Goal: Transaction & Acquisition: Obtain resource

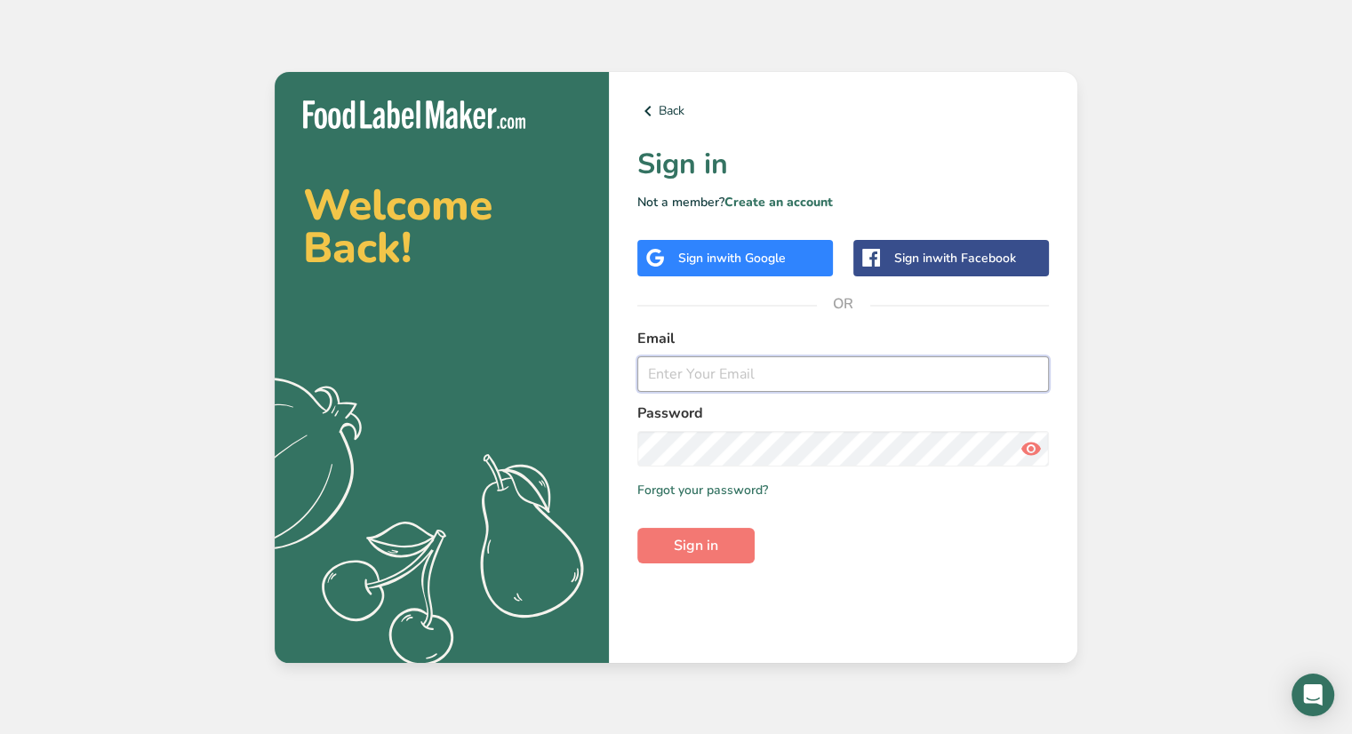
click at [704, 374] on input "email" at bounding box center [843, 374] width 412 height 36
click at [684, 384] on input "email" at bounding box center [843, 374] width 412 height 36
type input "[EMAIL_ADDRESS][DOMAIN_NAME]"
click at [637, 528] on button "Sign in" at bounding box center [695, 546] width 117 height 36
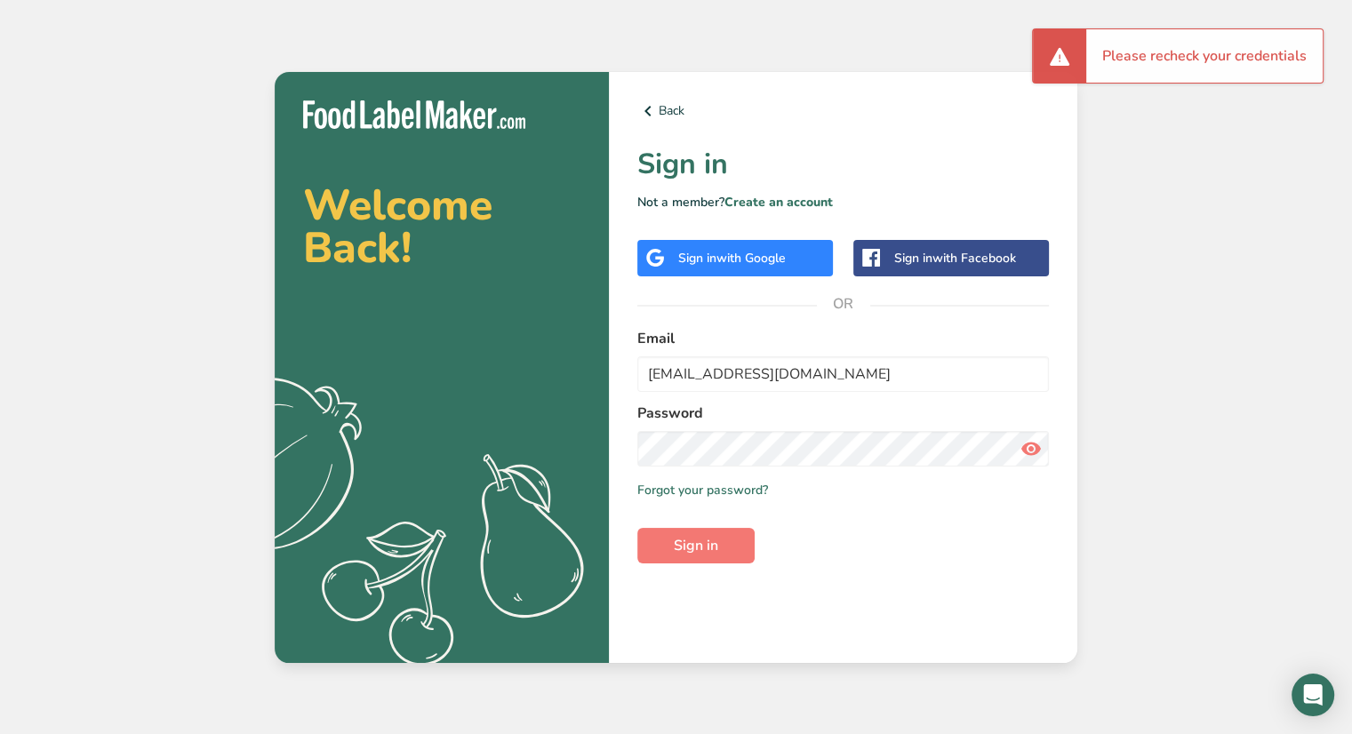
click at [1031, 453] on icon at bounding box center [1031, 449] width 21 height 32
click at [637, 528] on button "Sign in" at bounding box center [695, 546] width 117 height 36
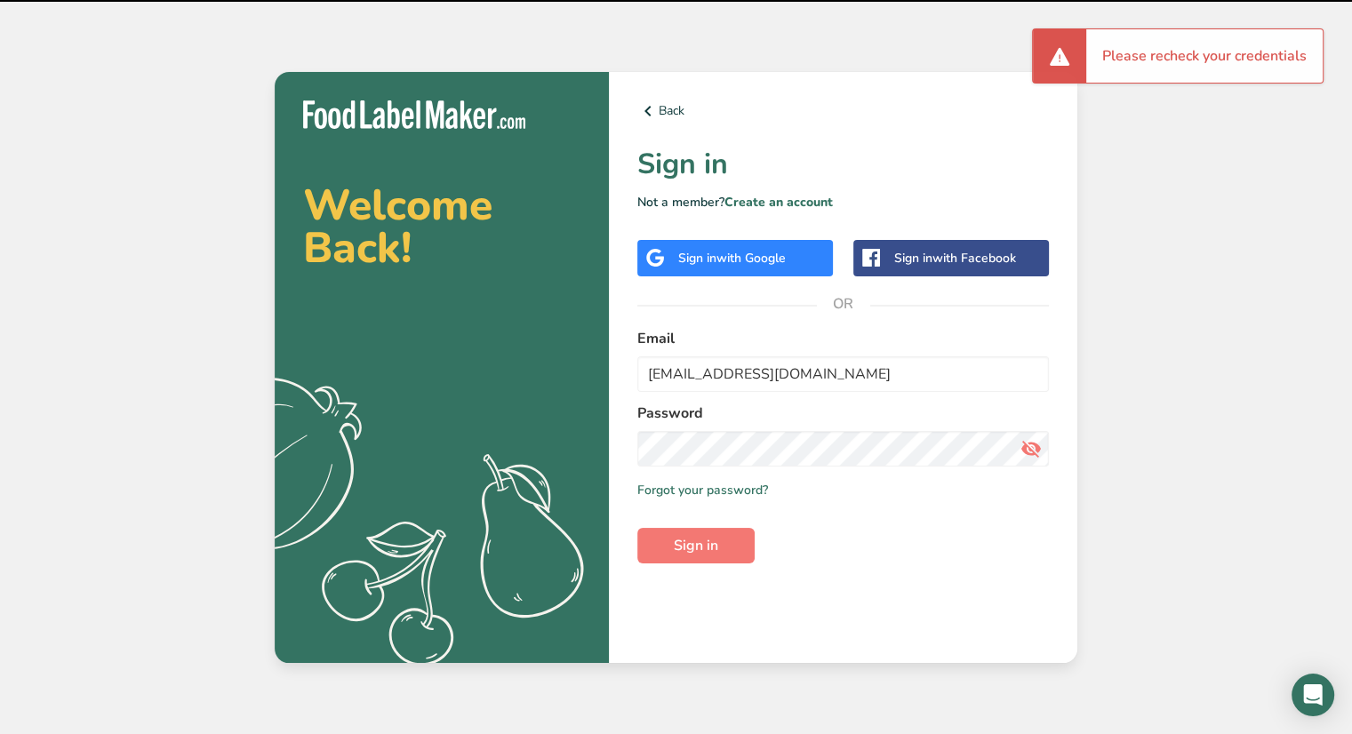
click at [646, 589] on div "Back Sign in Not a member? Create an account Sign in with Google Sign in with F…" at bounding box center [843, 367] width 469 height 591
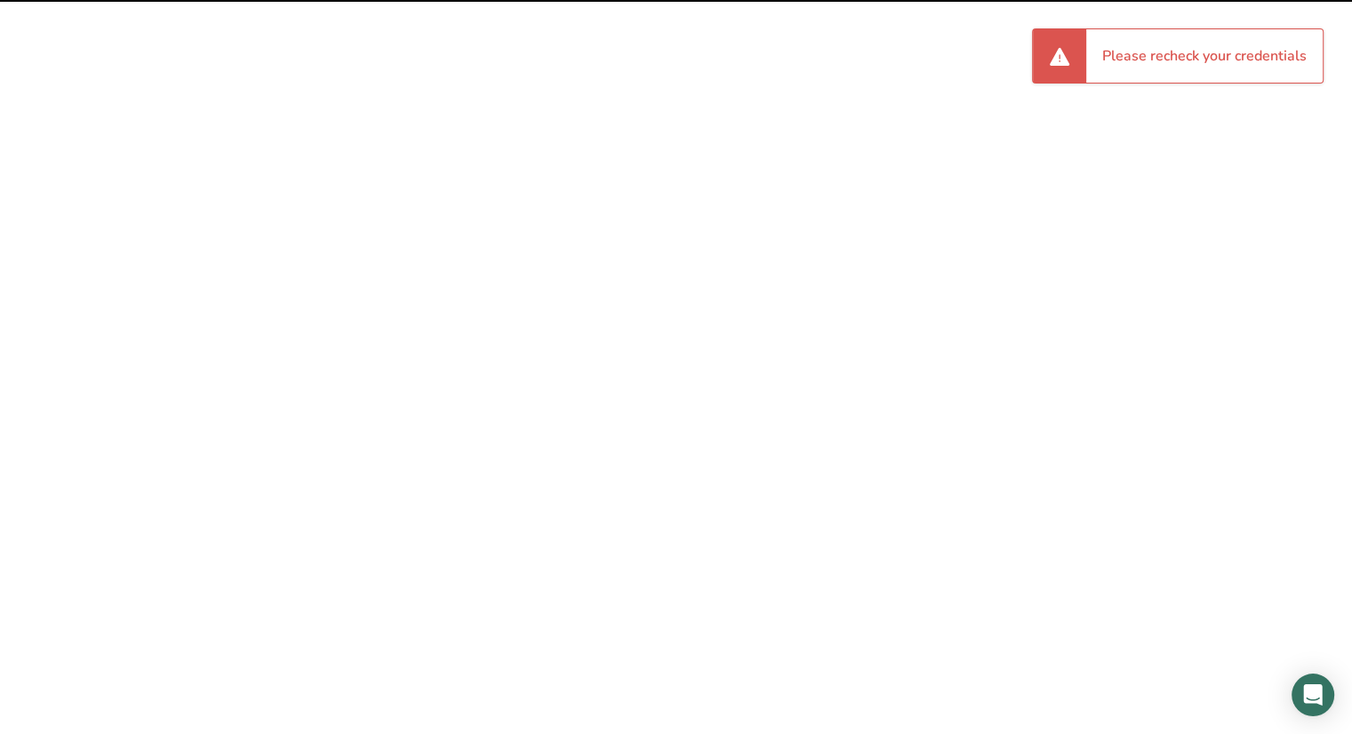
click at [688, 552] on span "Sign in" at bounding box center [696, 545] width 44 height 21
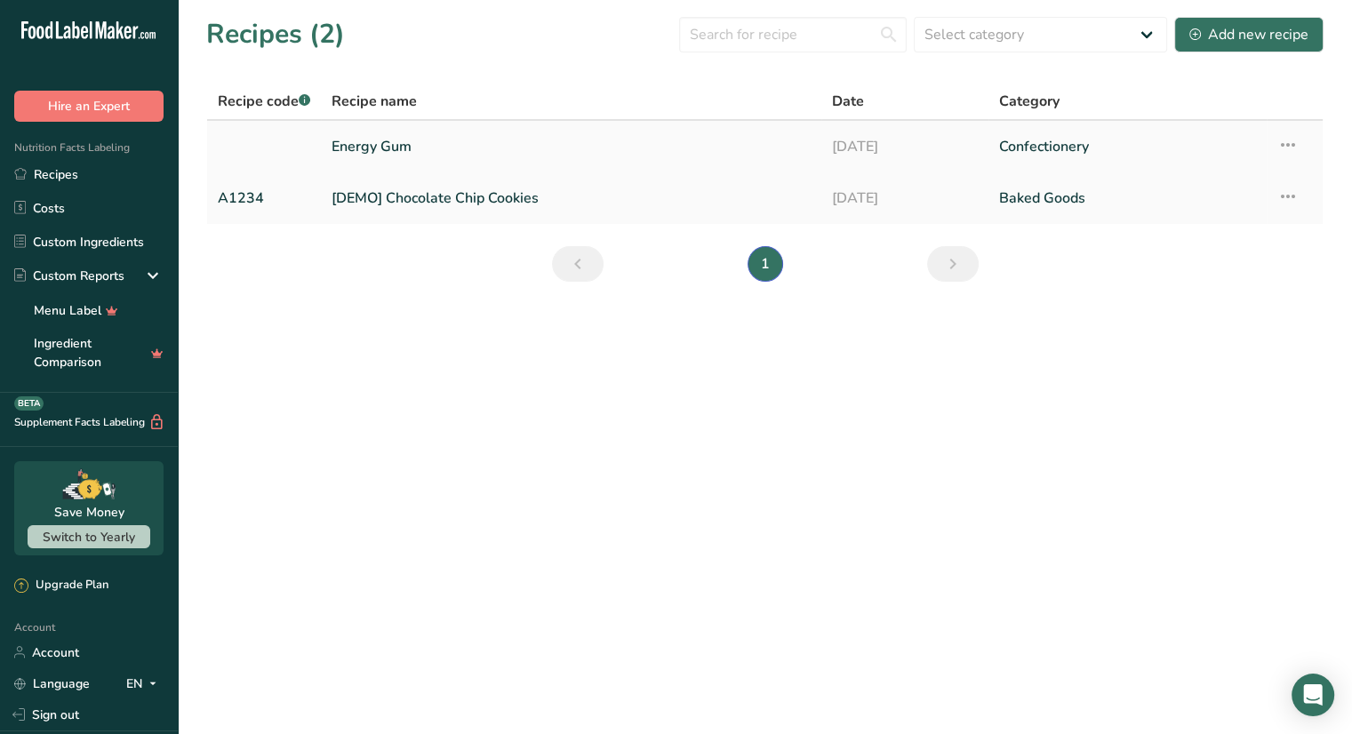
click at [470, 143] on link "Energy Gum" at bounding box center [571, 146] width 479 height 37
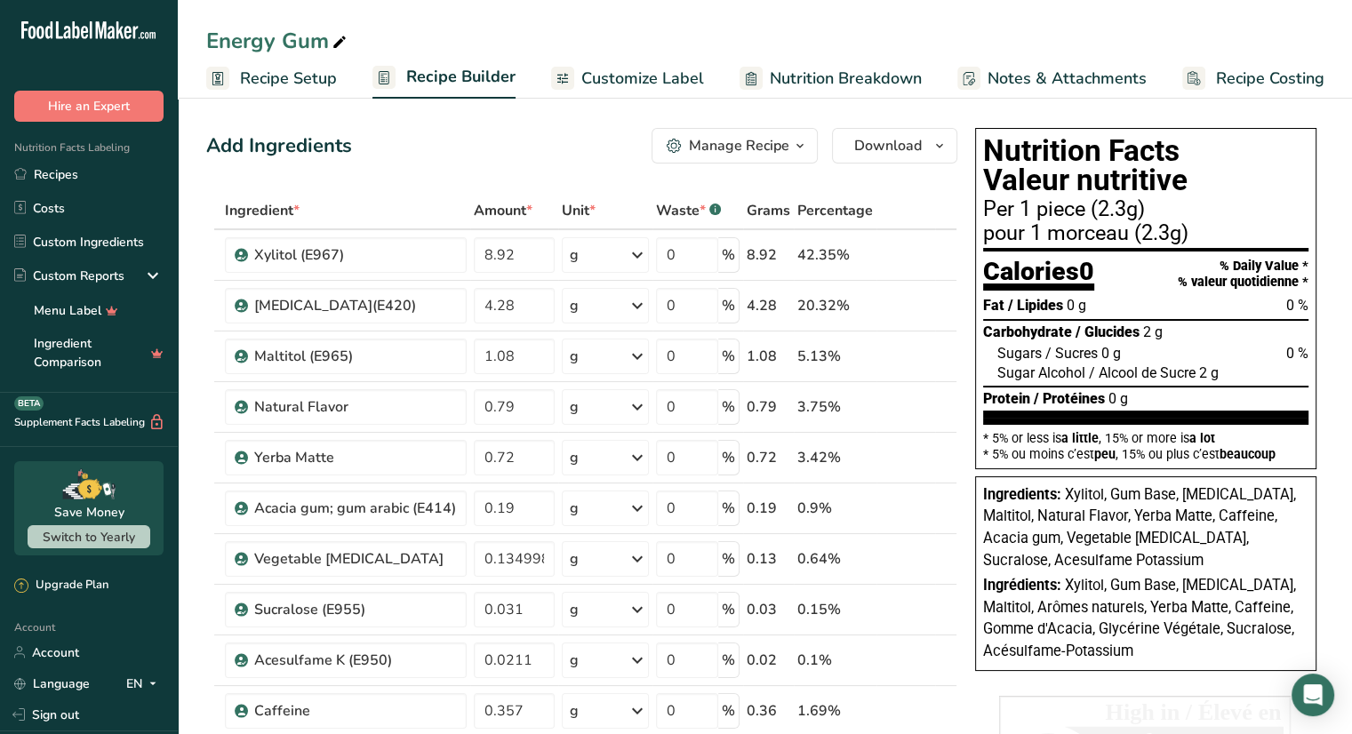
click at [1021, 86] on span "Notes & Attachments" at bounding box center [1067, 79] width 159 height 24
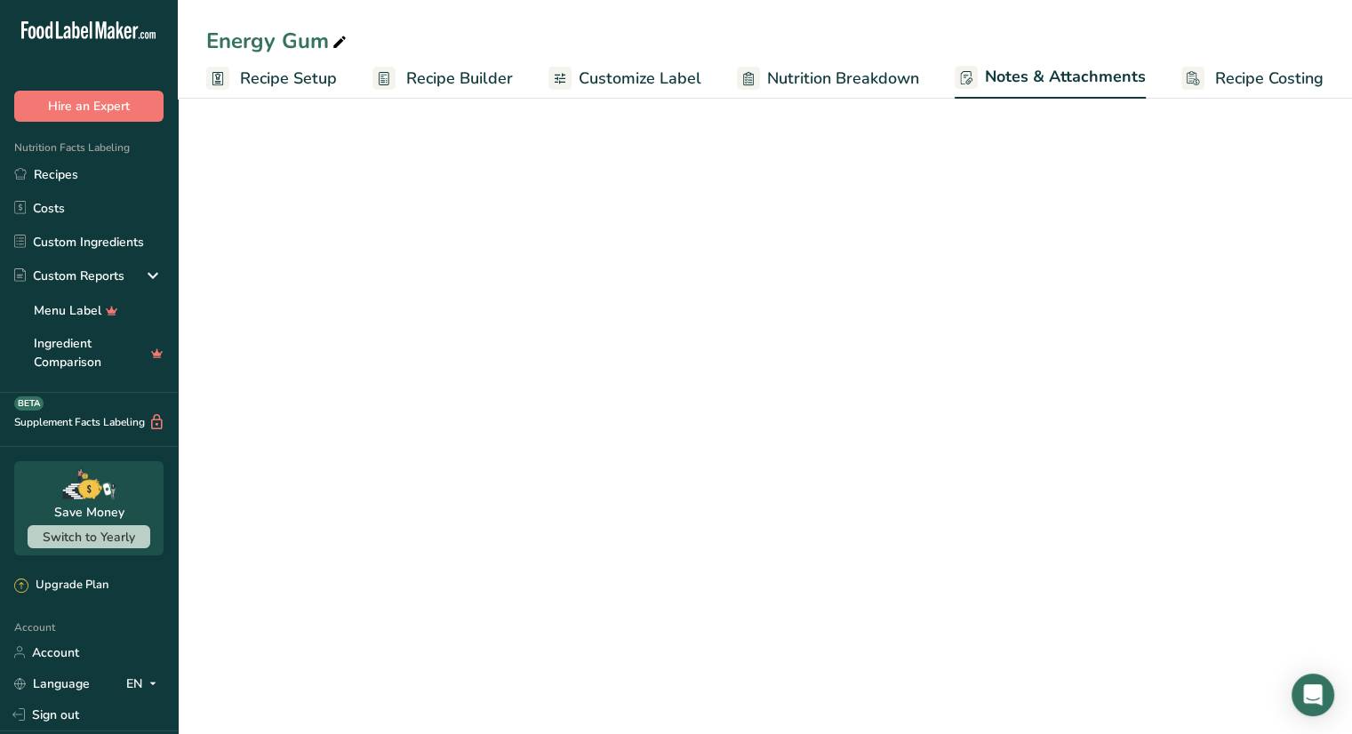
scroll to position [0, 1]
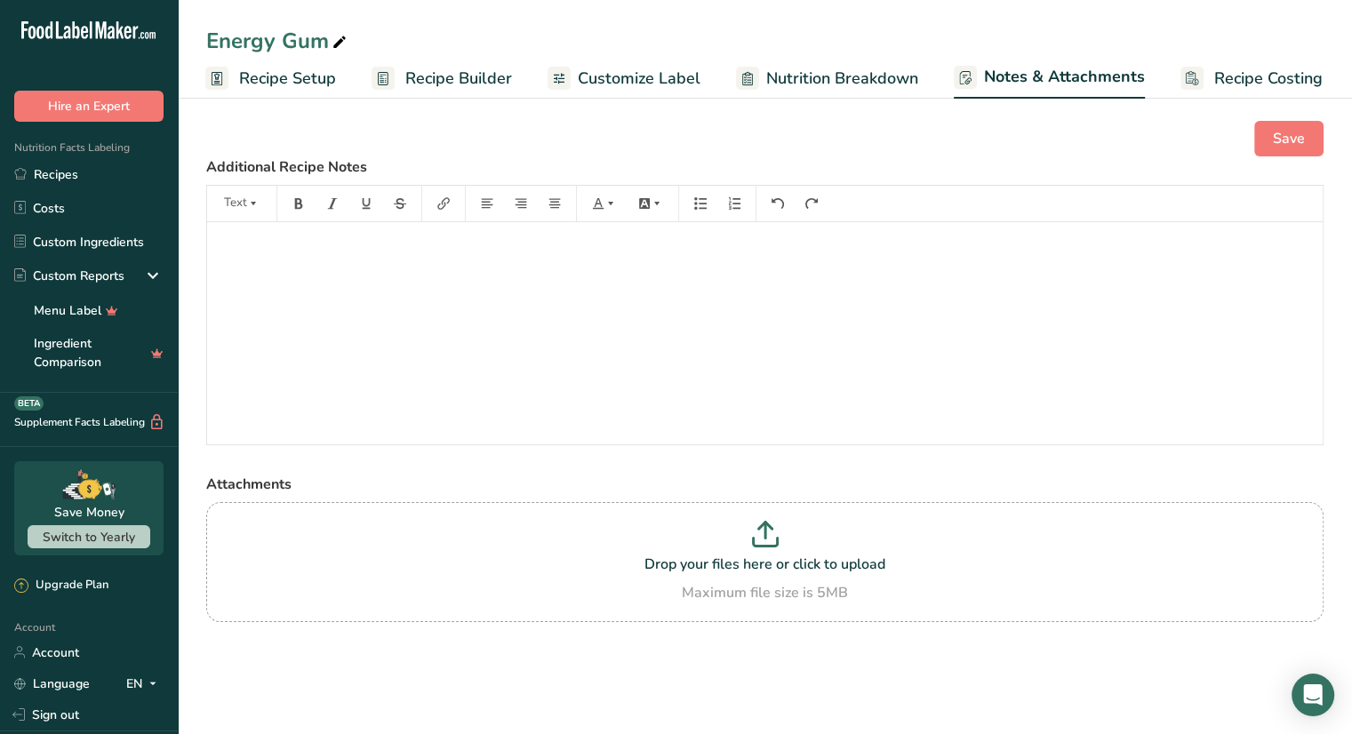
click at [320, 252] on p "﻿" at bounding box center [765, 246] width 1098 height 21
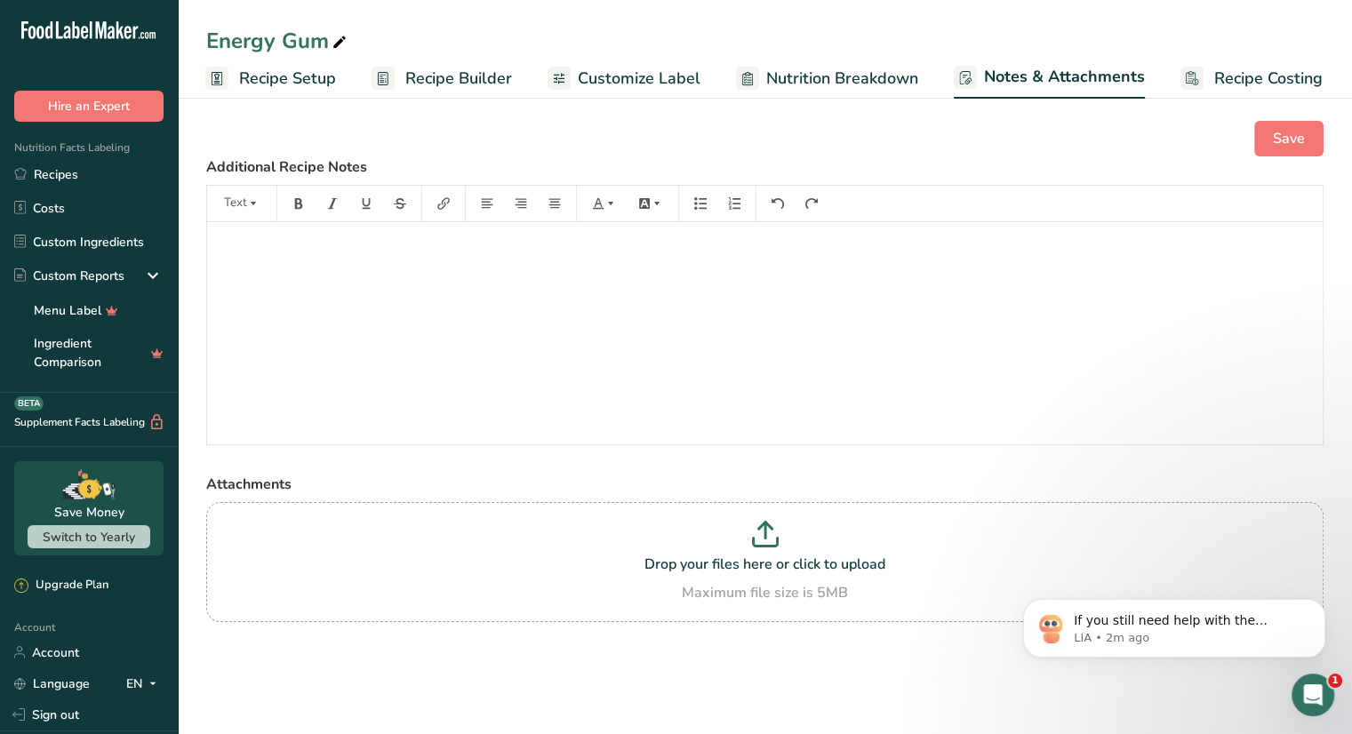
scroll to position [0, 0]
click at [293, 251] on p "﻿" at bounding box center [765, 246] width 1098 height 21
click at [647, 384] on div "Supplemented with : Caffeing / Caféine 80 mg" at bounding box center [765, 333] width 1116 height 222
click at [1317, 128] on button "Save" at bounding box center [1288, 139] width 69 height 36
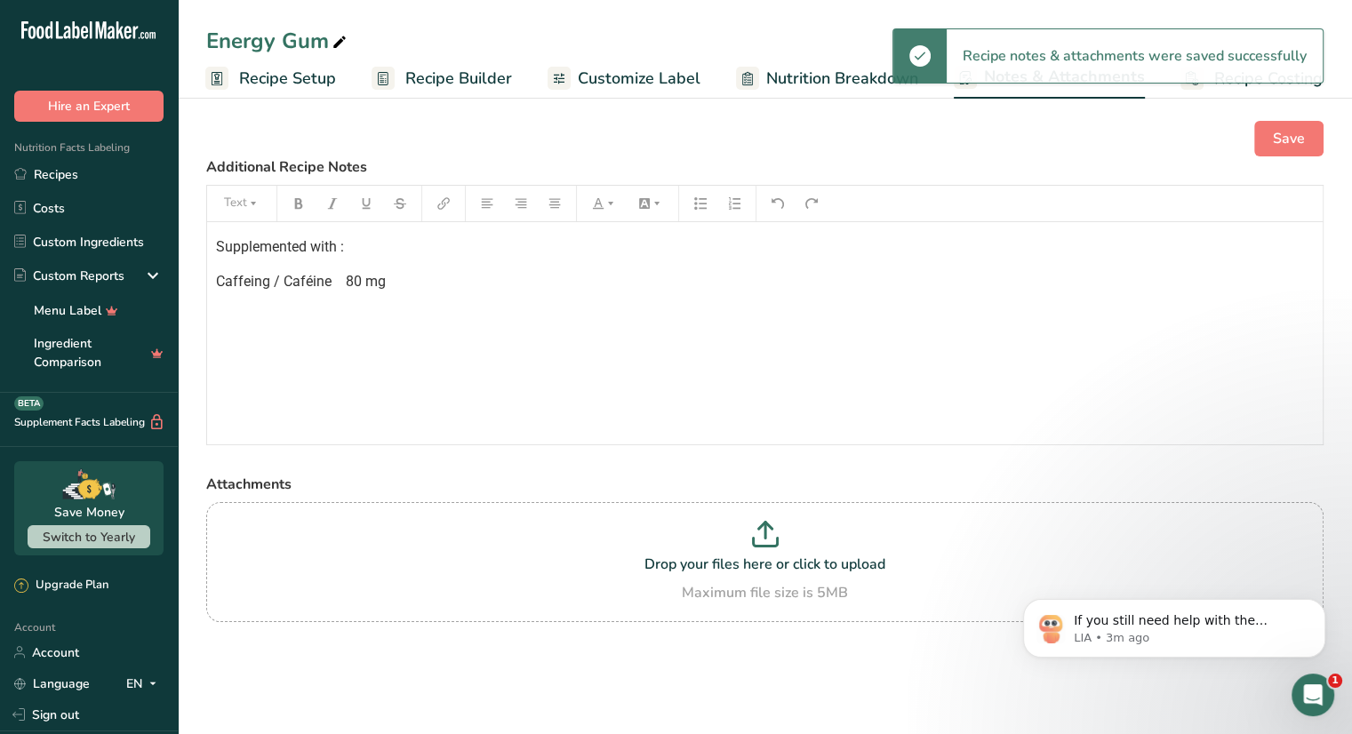
click at [265, 282] on span "Caffeing / Caféine 80 mg" at bounding box center [301, 281] width 170 height 17
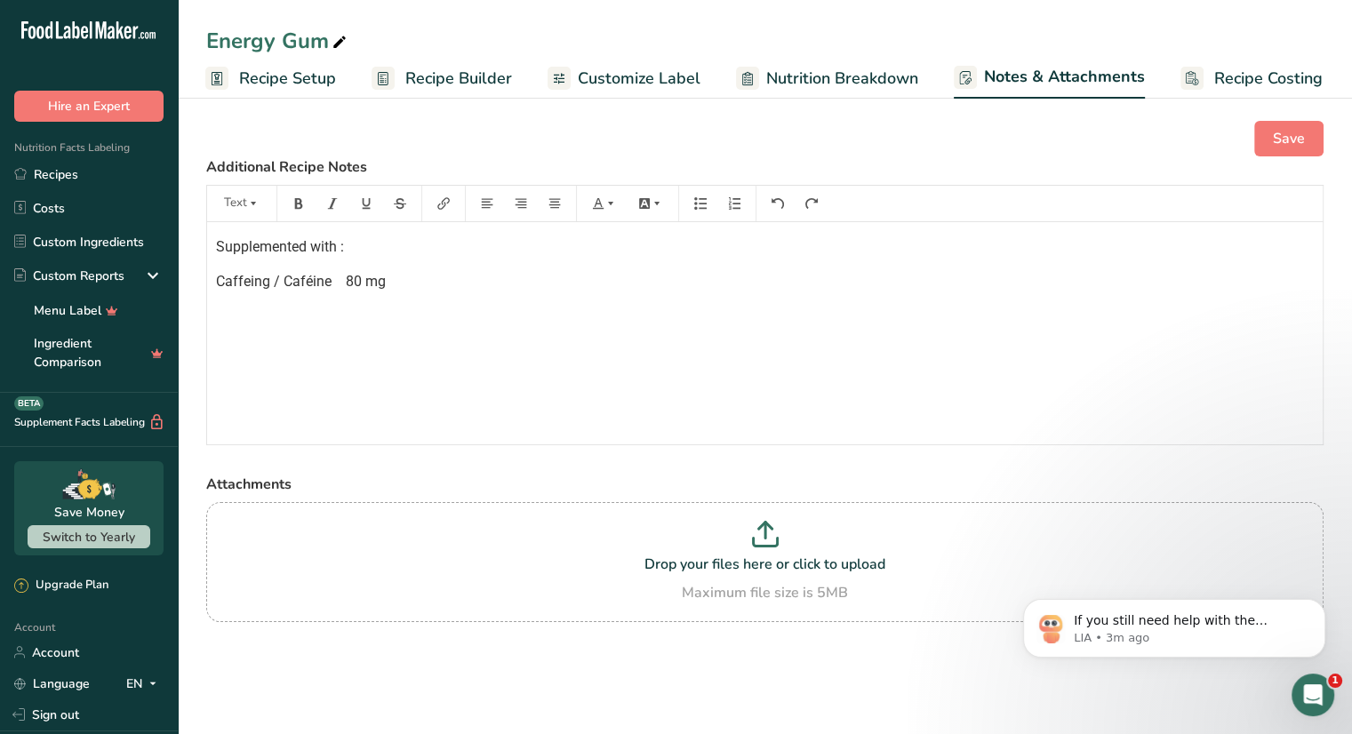
click at [274, 276] on span "Caffeing / Caféine 80 mg" at bounding box center [301, 281] width 170 height 17
click at [1293, 111] on div "Save Additional Recipe Notes Text Supplemented with : Caffeine / Caféine 80 mg …" at bounding box center [765, 394] width 1174 height 605
click at [1290, 139] on span "Save" at bounding box center [1289, 138] width 32 height 21
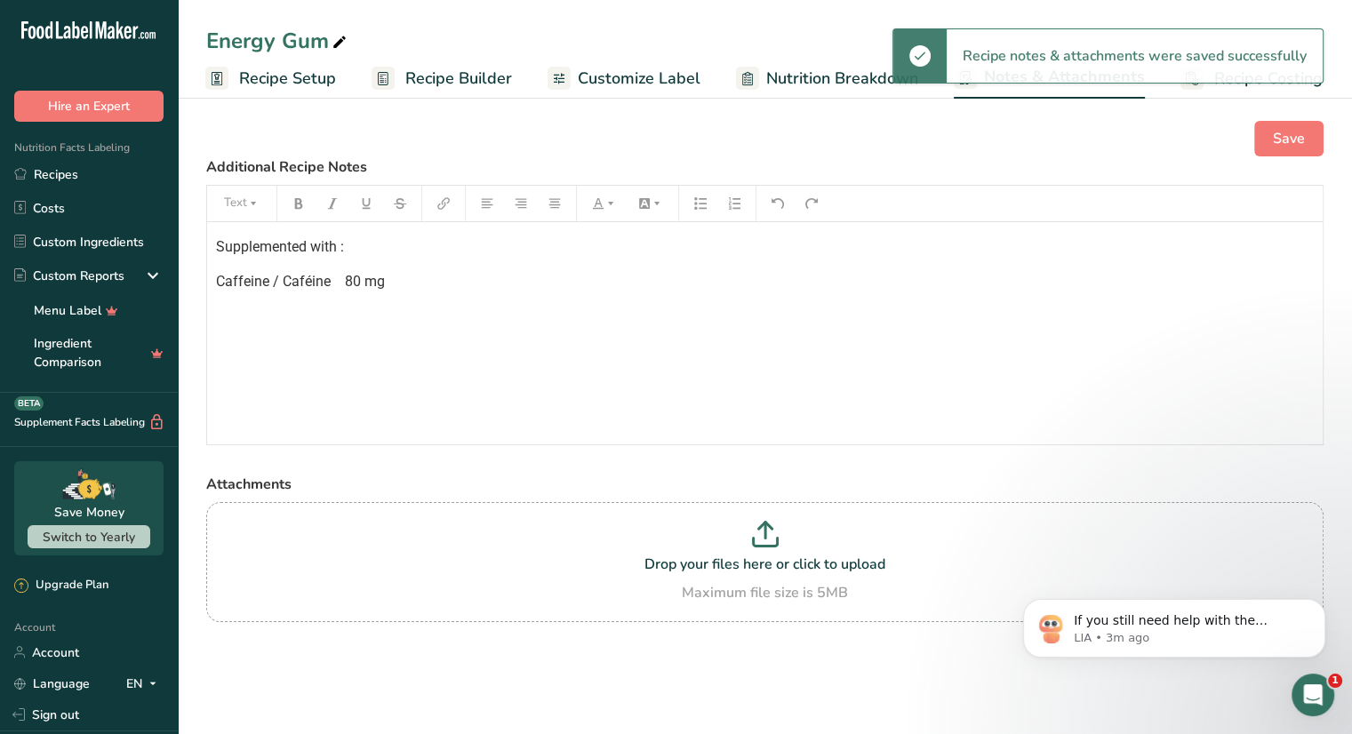
click at [260, 67] on span "Recipe Setup" at bounding box center [287, 79] width 97 height 24
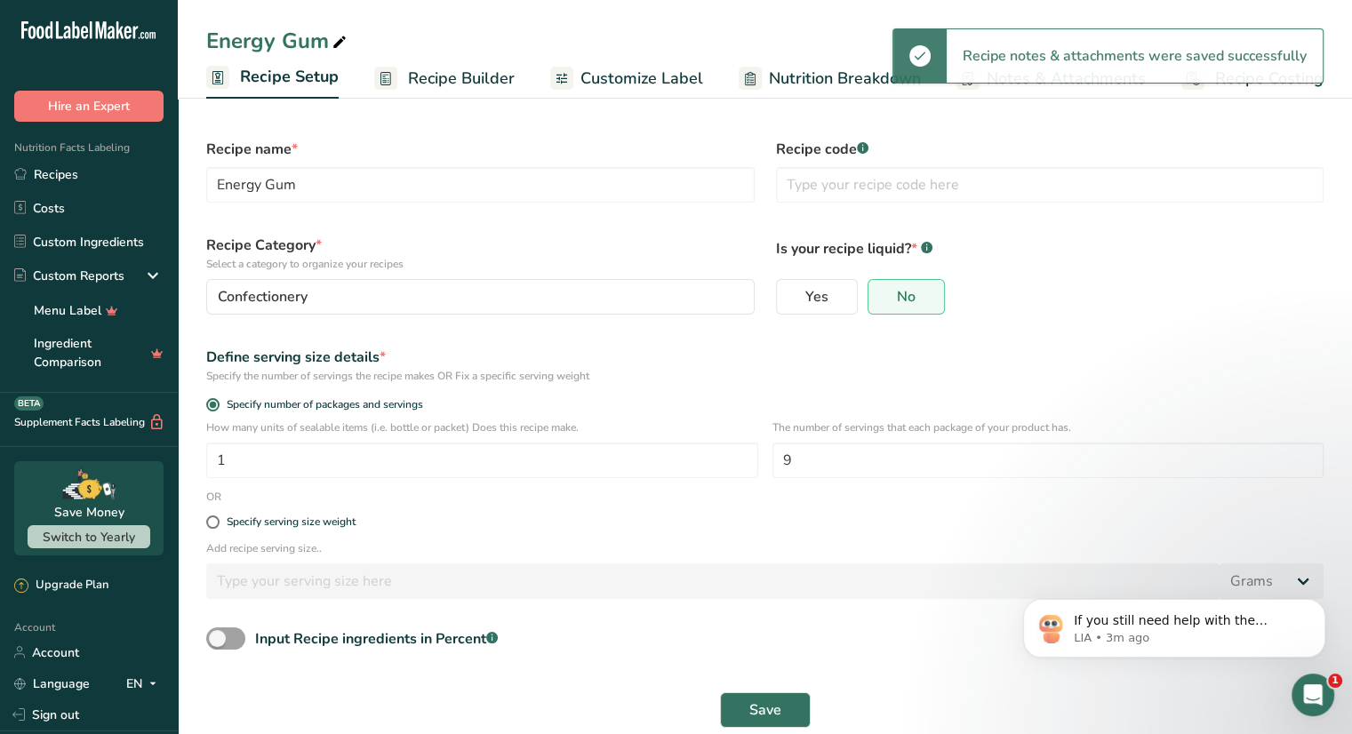
click at [514, 72] on ul "Recipe Setup Recipe Builder Customize Label Nutrition Breakdown Notes & Attachm…" at bounding box center [768, 78] width 1181 height 42
click at [648, 76] on span "Customize Label" at bounding box center [642, 79] width 123 height 24
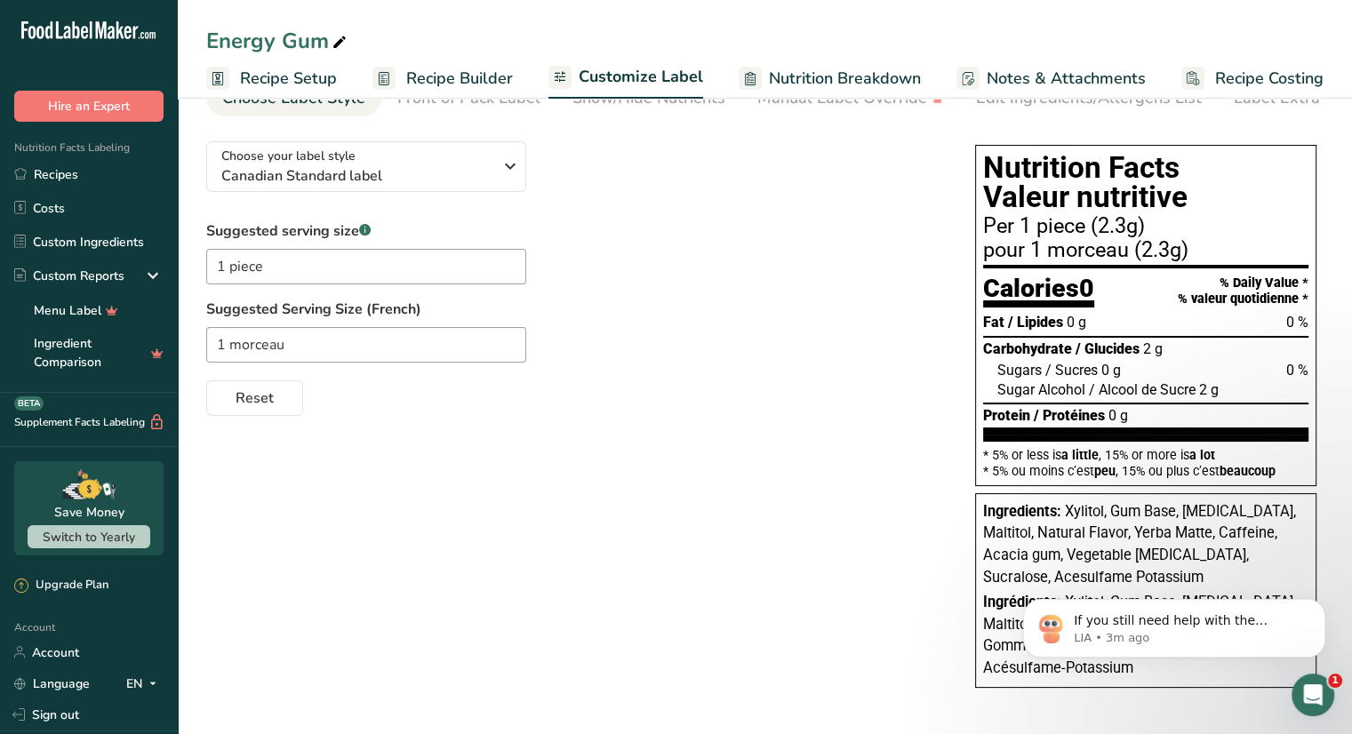
scroll to position [95, 0]
click at [1335, 604] on body "If you still need help with the loading issue, I'm here to assist you. Would yo…" at bounding box center [1174, 624] width 341 height 110
click at [447, 158] on div "Choose your label style Canadian Standard label" at bounding box center [356, 167] width 271 height 40
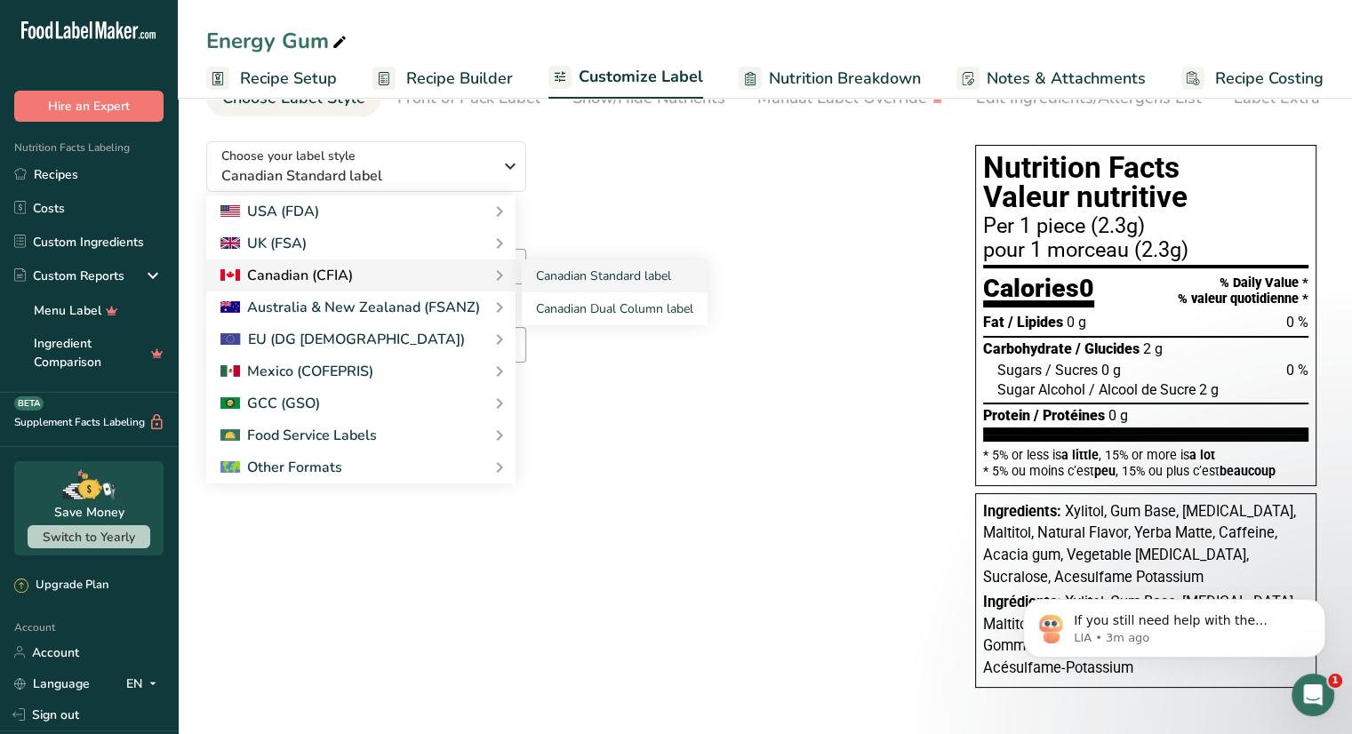
click at [462, 268] on div "Canadian (CFIA)" at bounding box center [360, 275] width 281 height 21
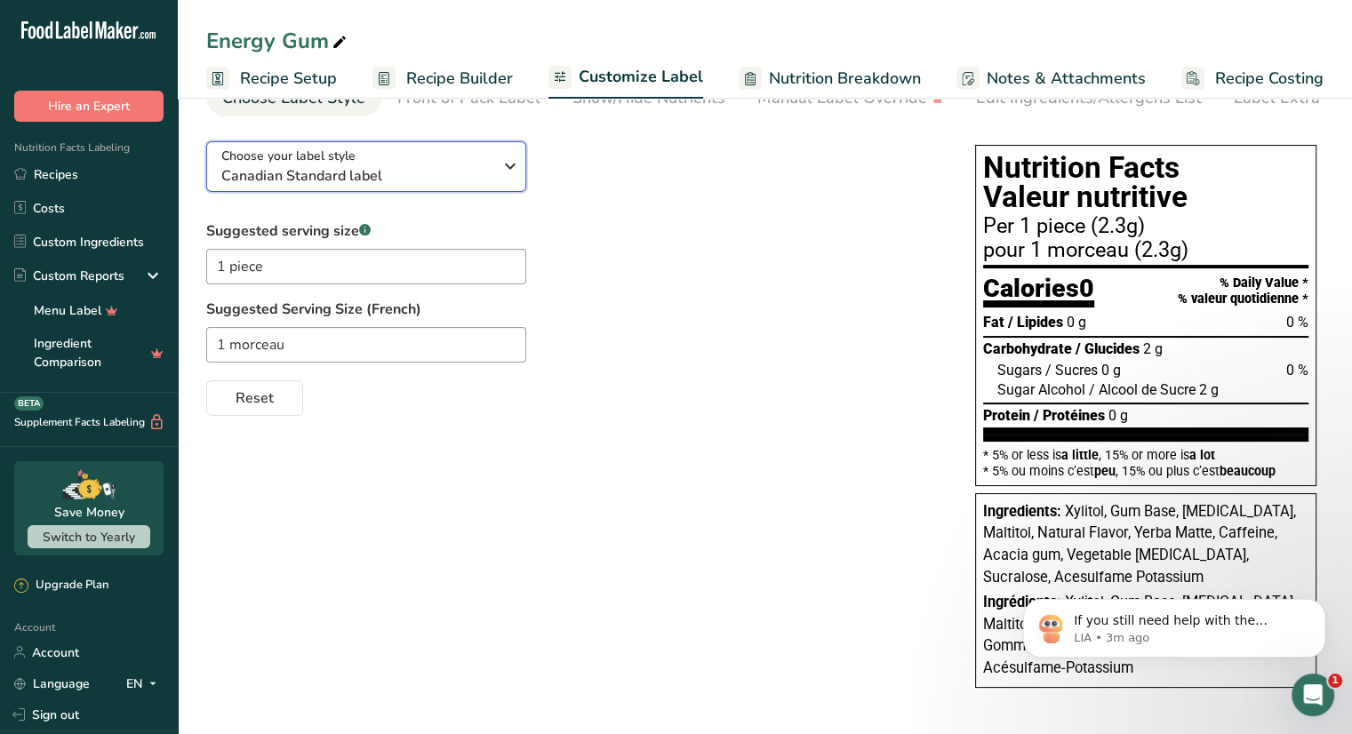
click at [423, 179] on span "Canadian Standard label" at bounding box center [356, 175] width 271 height 21
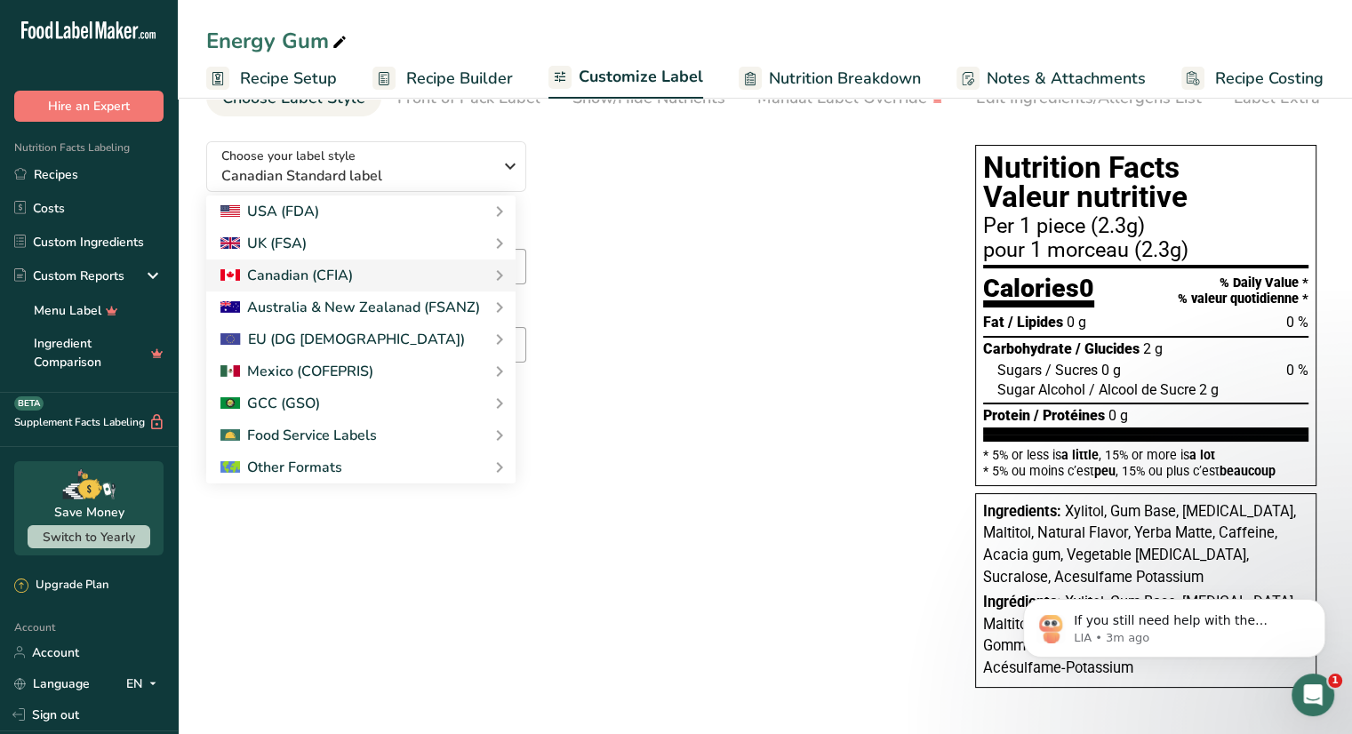
click at [0, 0] on link "Tabular FDA label" at bounding box center [0, 0] width 0 height 0
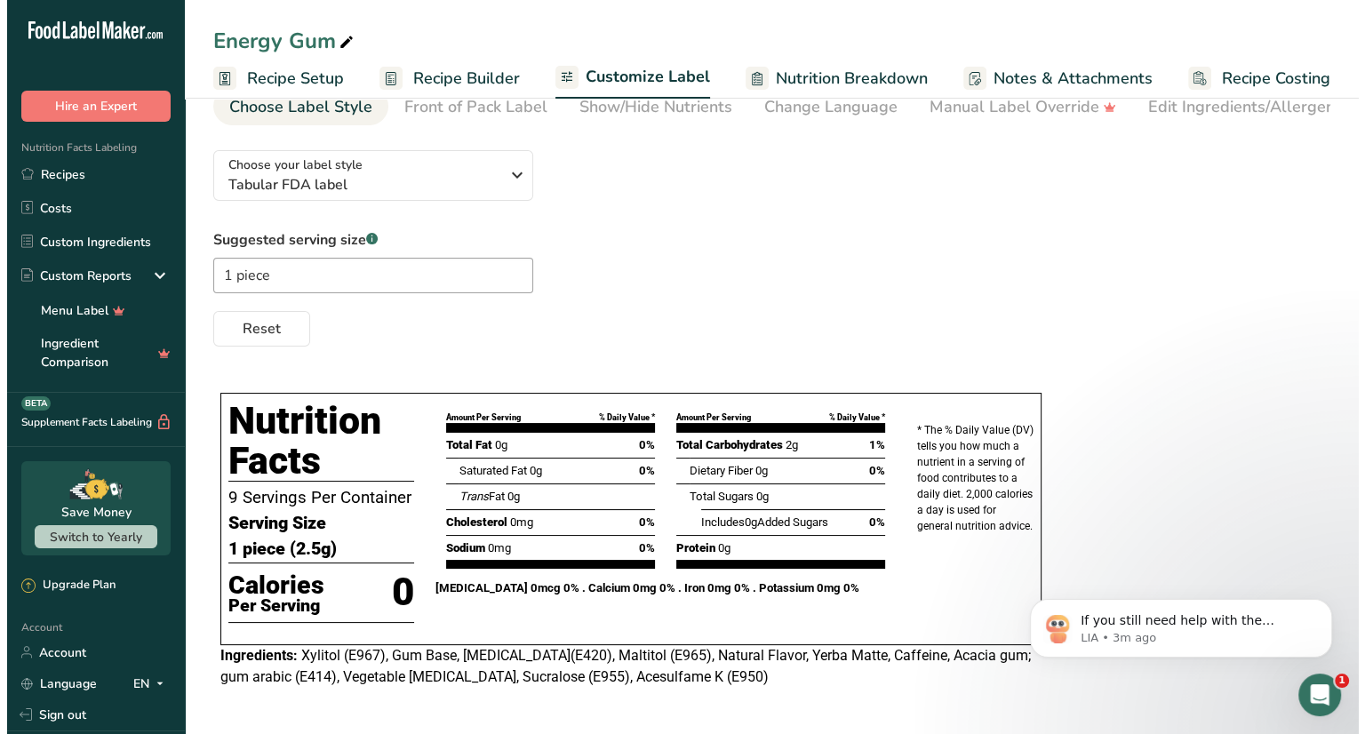
scroll to position [86, 0]
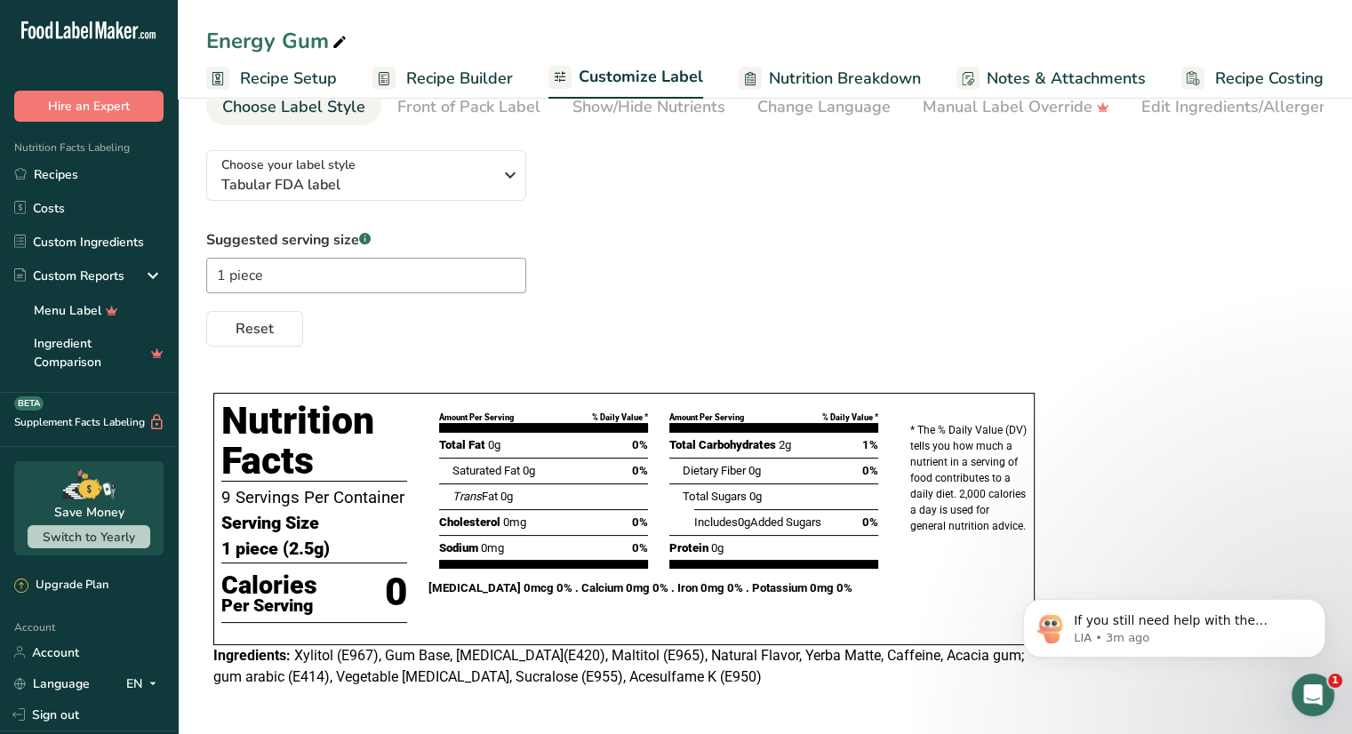
click at [683, 65] on span "Customize Label" at bounding box center [641, 77] width 124 height 24
click at [796, 76] on span "Nutrition Breakdown" at bounding box center [845, 79] width 152 height 24
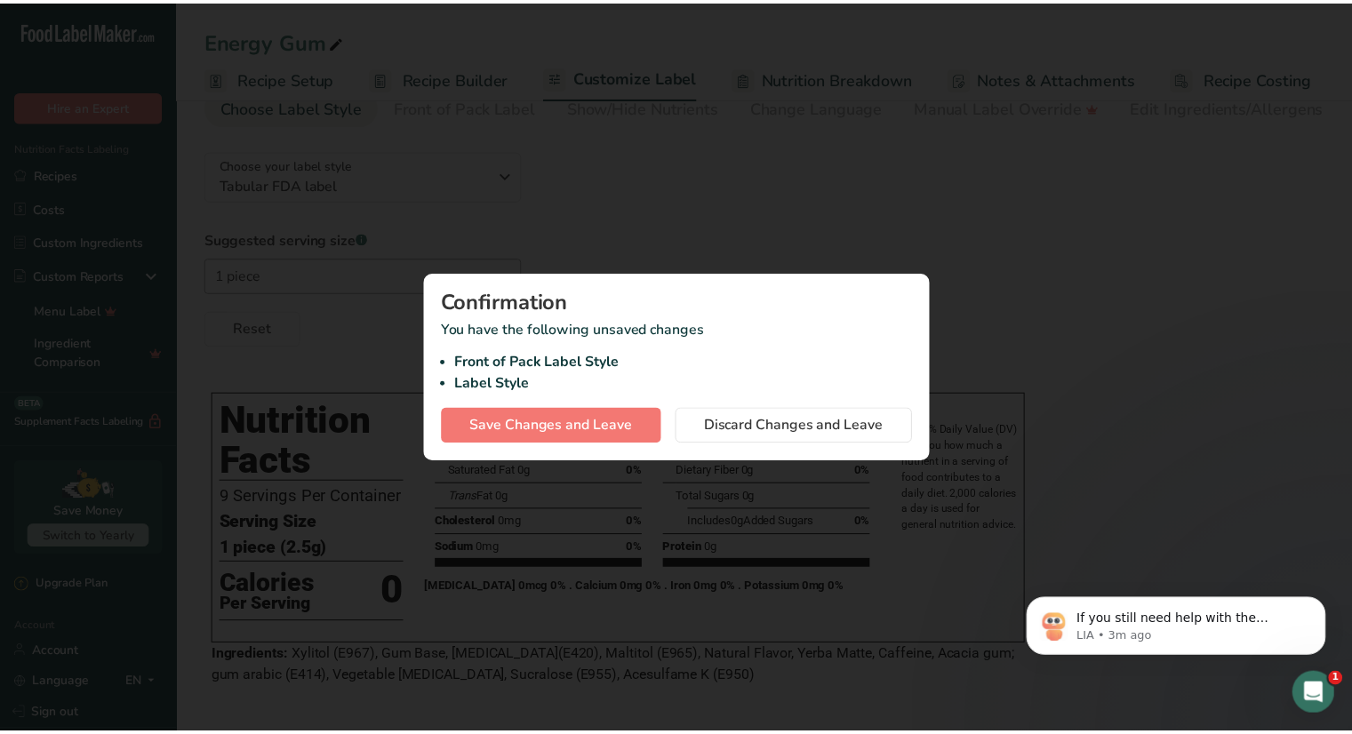
scroll to position [0, 0]
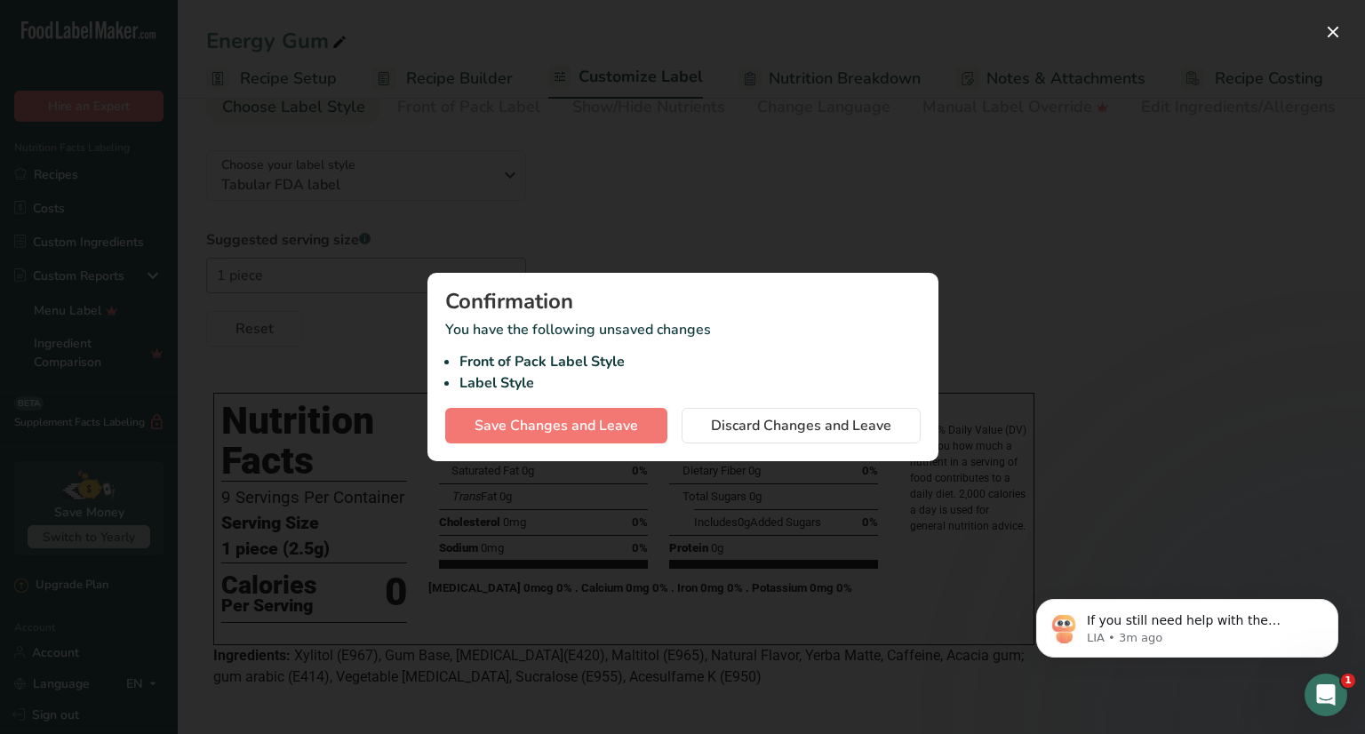
click at [648, 68] on div at bounding box center [682, 367] width 1365 height 734
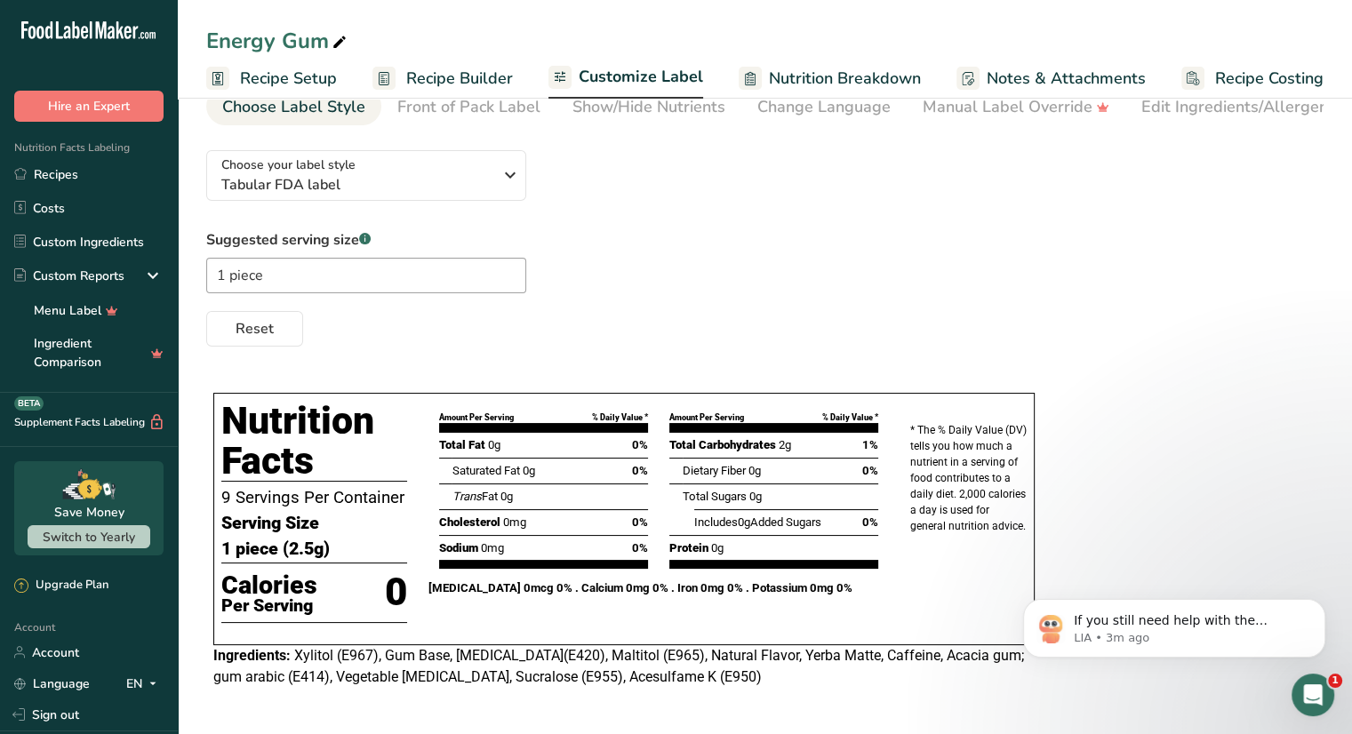
click at [657, 75] on span "Customize Label" at bounding box center [641, 77] width 124 height 24
click at [862, 90] on link "Nutrition Breakdown" at bounding box center [830, 79] width 182 height 40
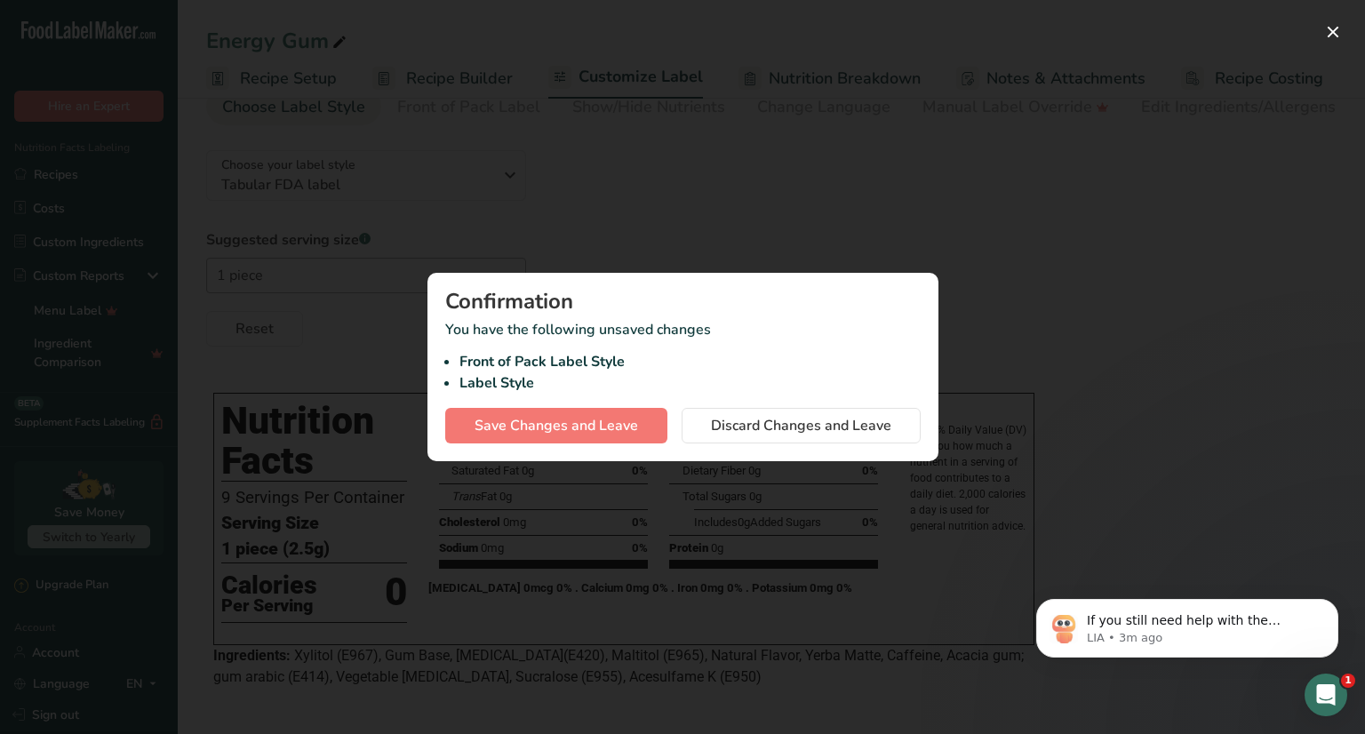
click at [675, 79] on div at bounding box center [682, 367] width 1365 height 734
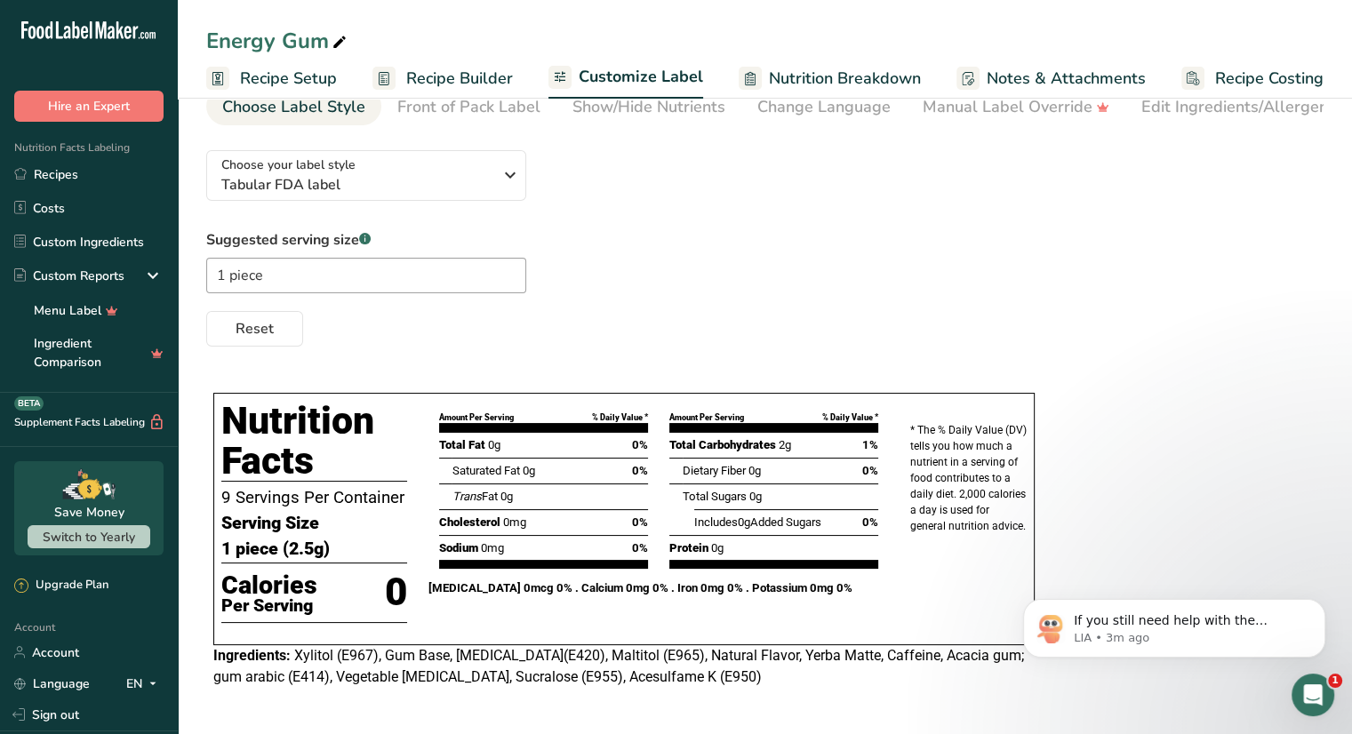
click at [828, 79] on span "Nutrition Breakdown" at bounding box center [845, 79] width 152 height 24
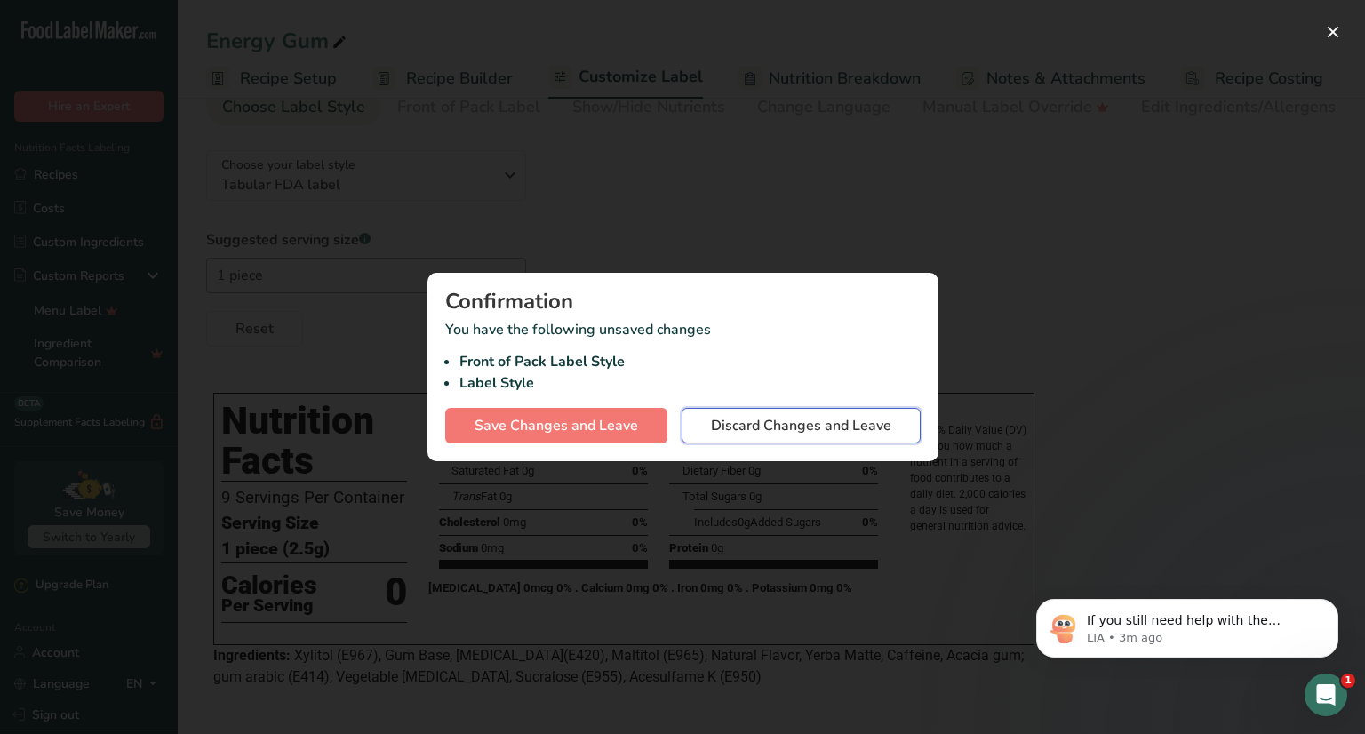
click at [835, 436] on button "Discard Changes and Leave" at bounding box center [801, 426] width 239 height 36
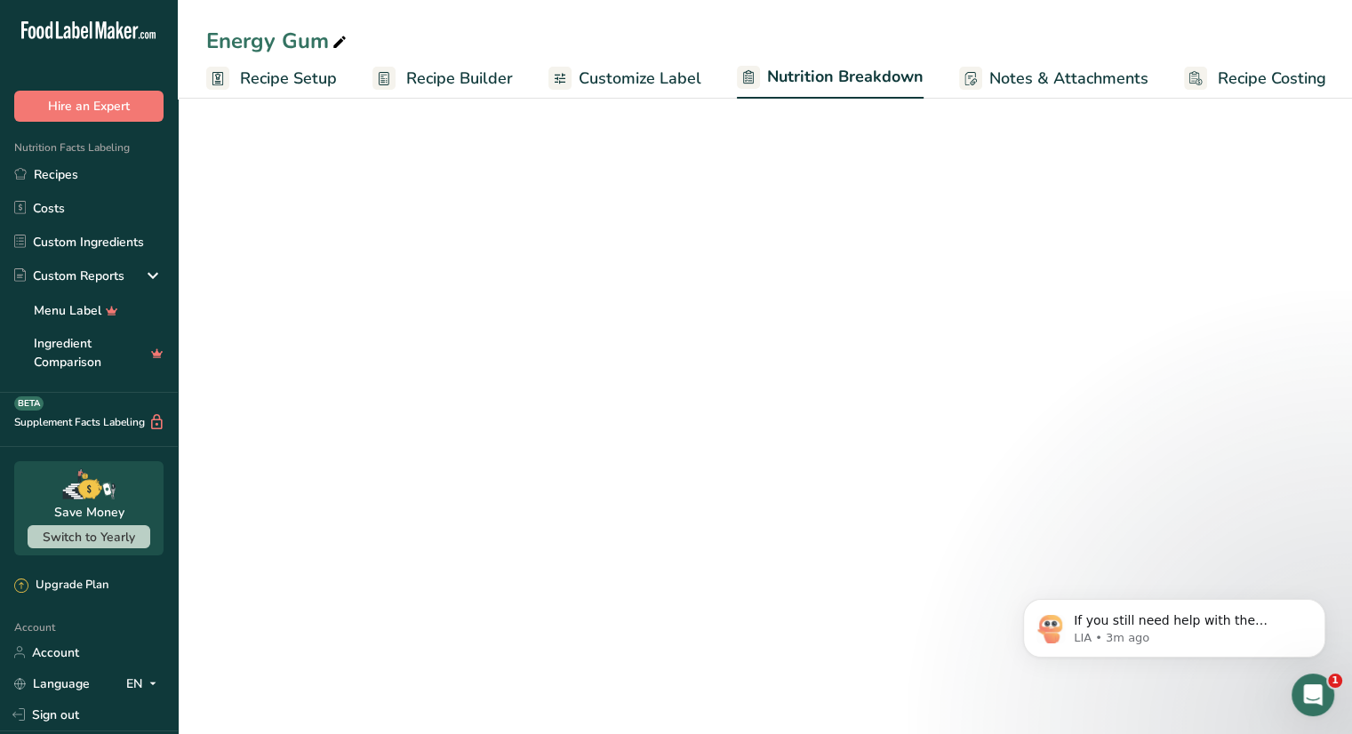
click at [624, 70] on span "Customize Label" at bounding box center [640, 79] width 123 height 24
select select "Calories"
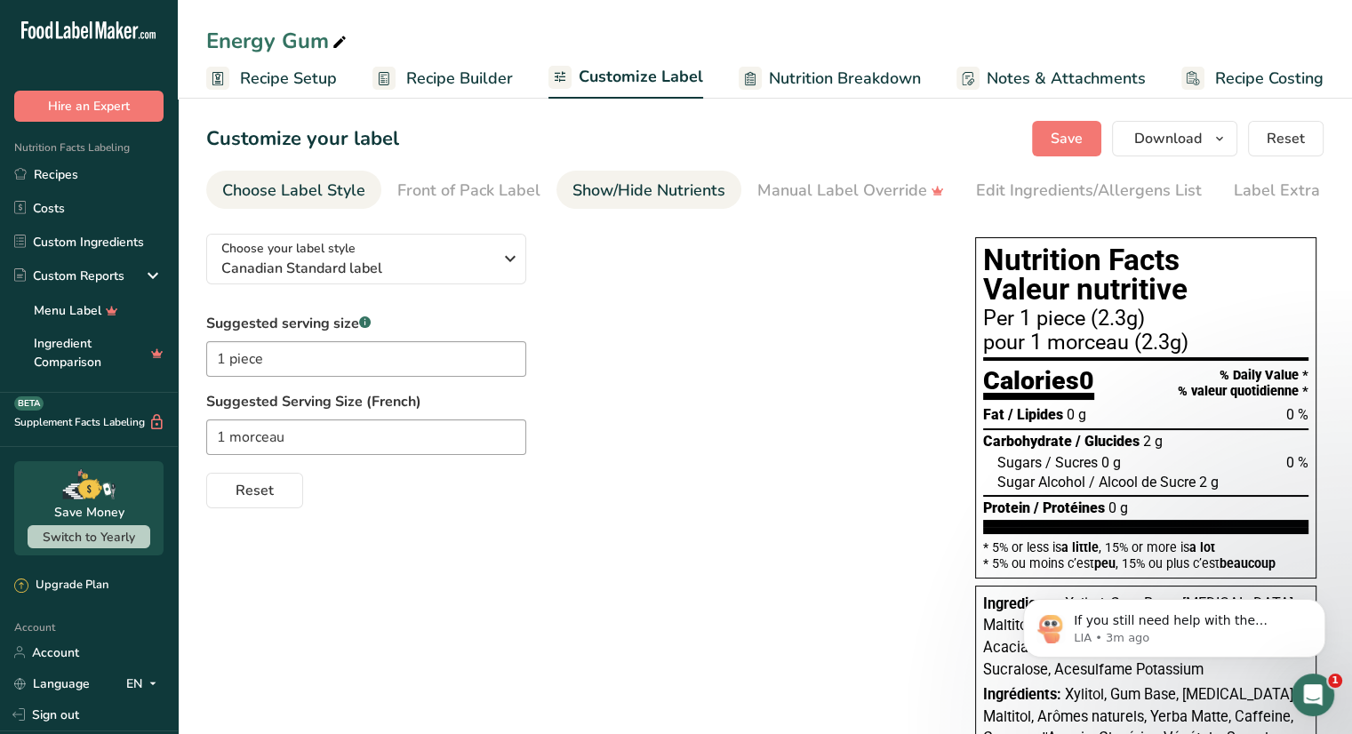
drag, startPoint x: 497, startPoint y: 191, endPoint x: 602, endPoint y: 200, distance: 105.3
click at [497, 190] on div "Front of Pack Label" at bounding box center [468, 191] width 143 height 24
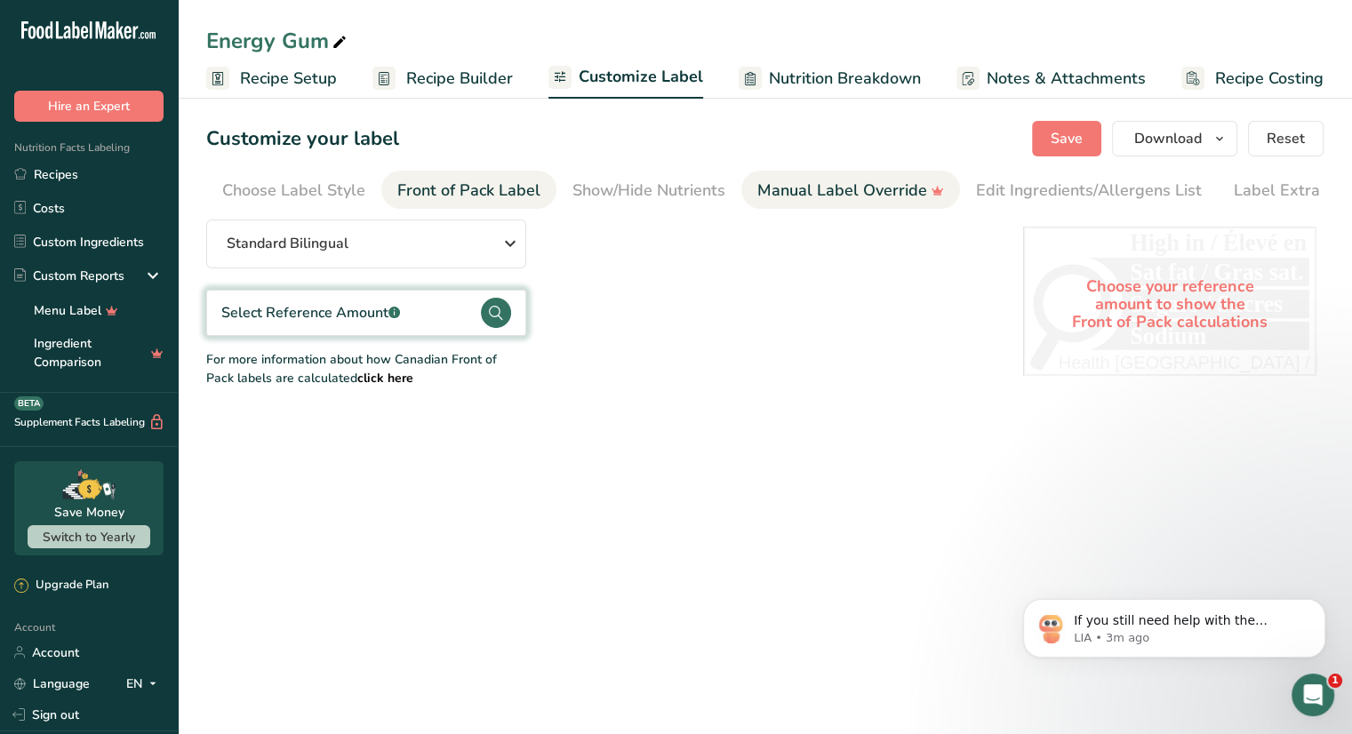
scroll to position [0, 31]
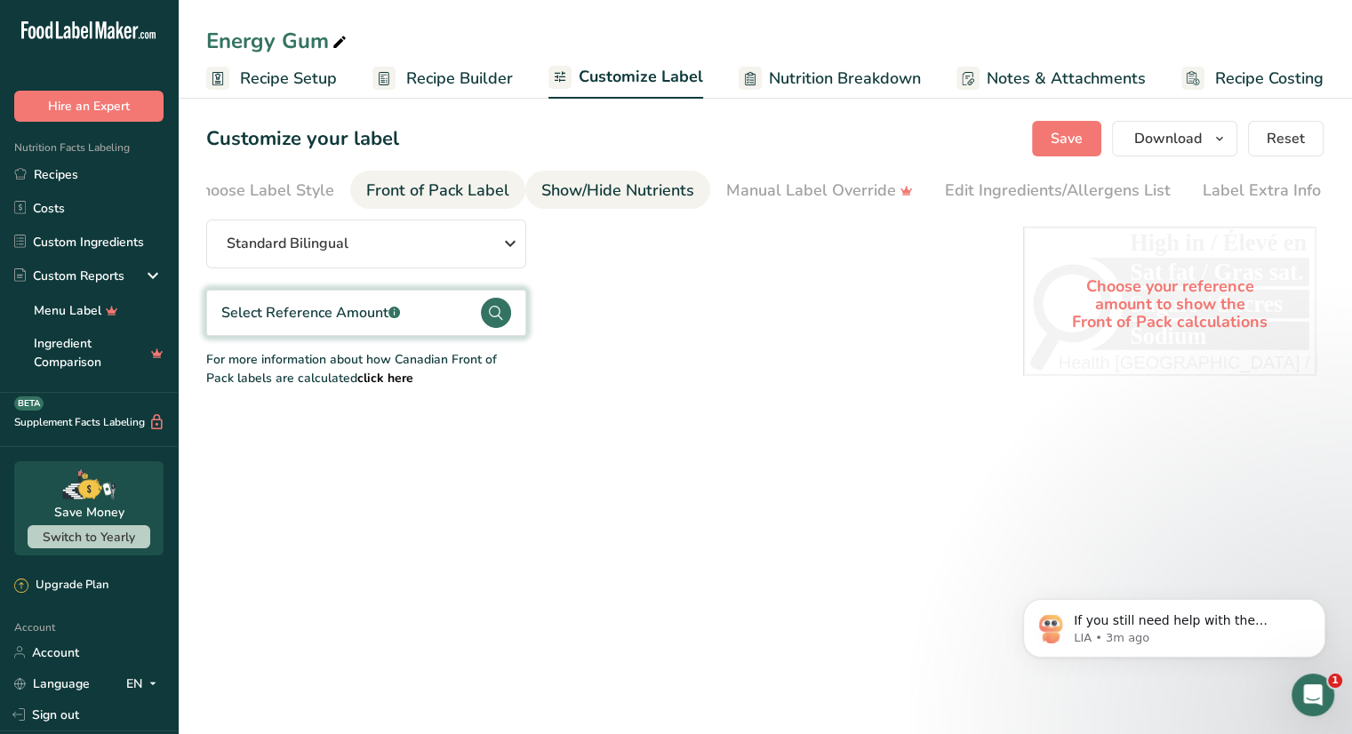
click at [626, 194] on div "Show/Hide Nutrients" at bounding box center [617, 191] width 153 height 24
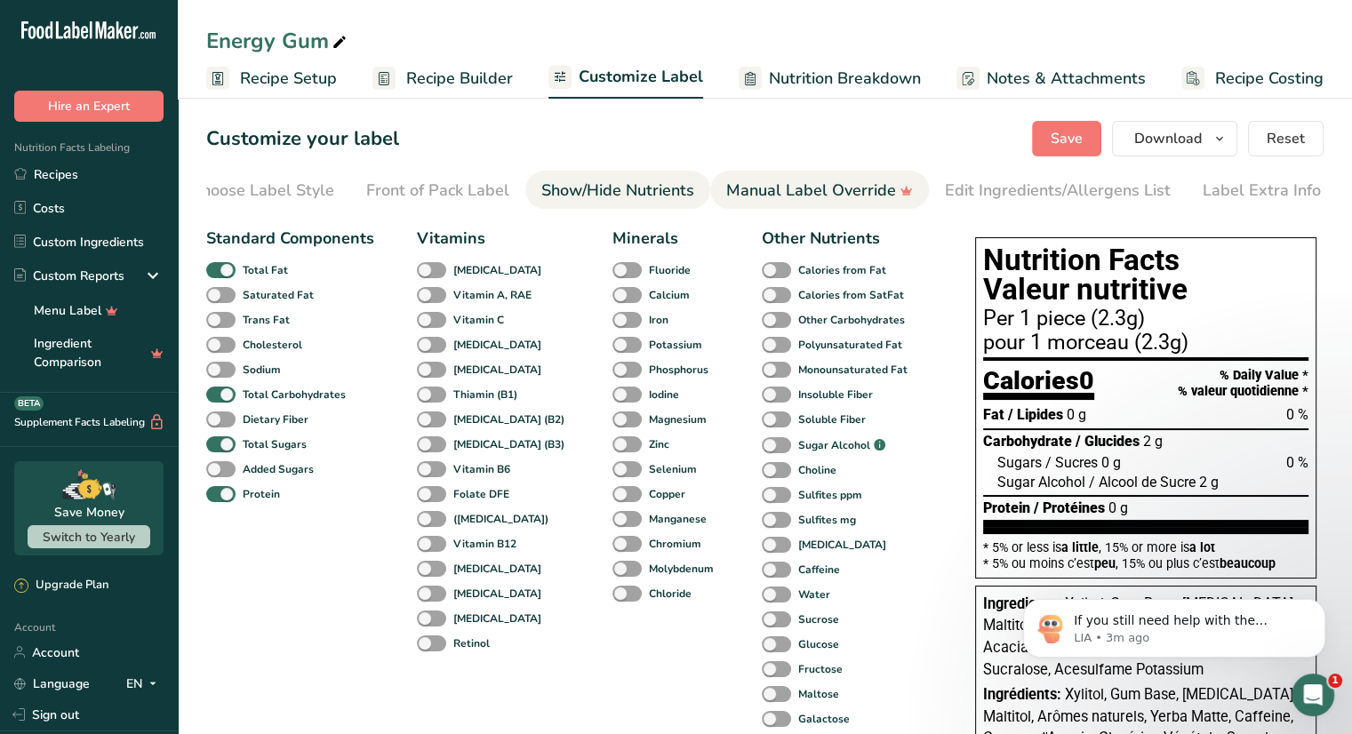
click at [844, 204] on link "Manual Label Override" at bounding box center [819, 191] width 187 height 40
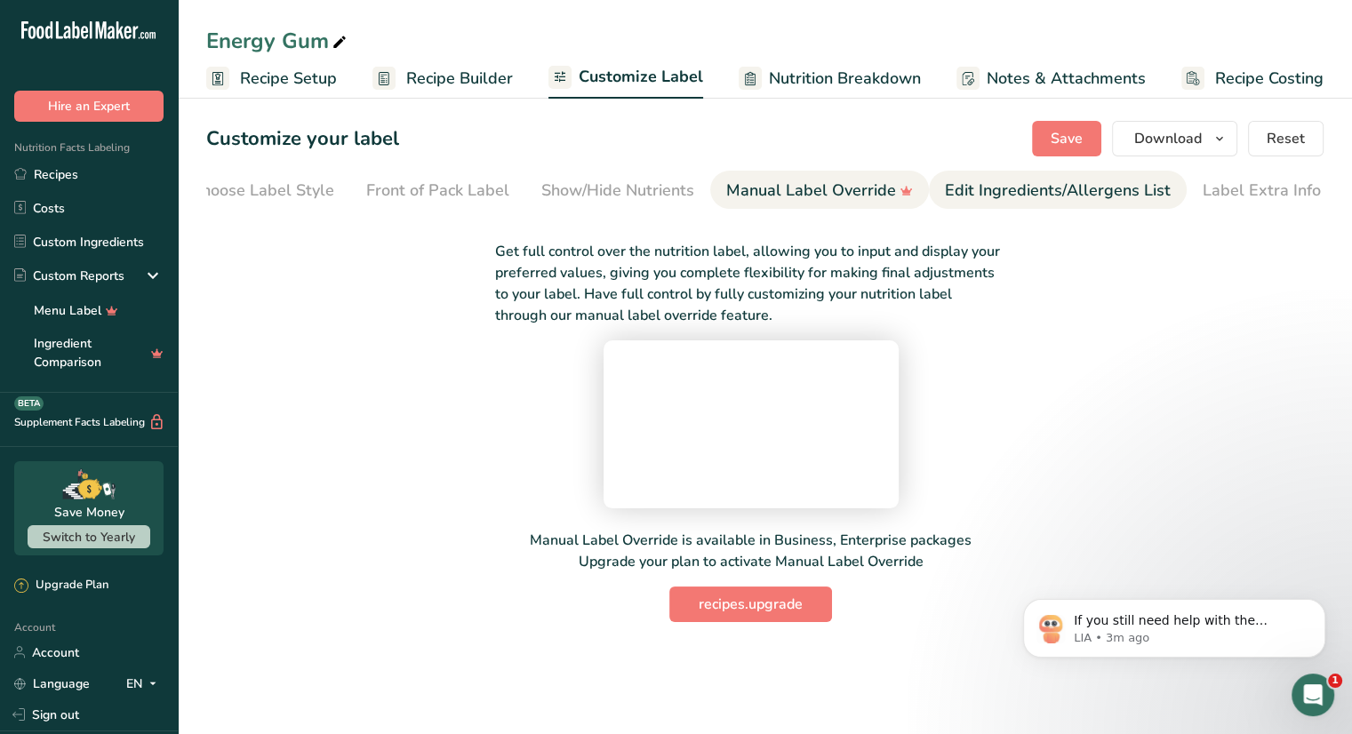
click at [996, 196] on div "Edit Ingredients/Allergens List" at bounding box center [1058, 191] width 226 height 24
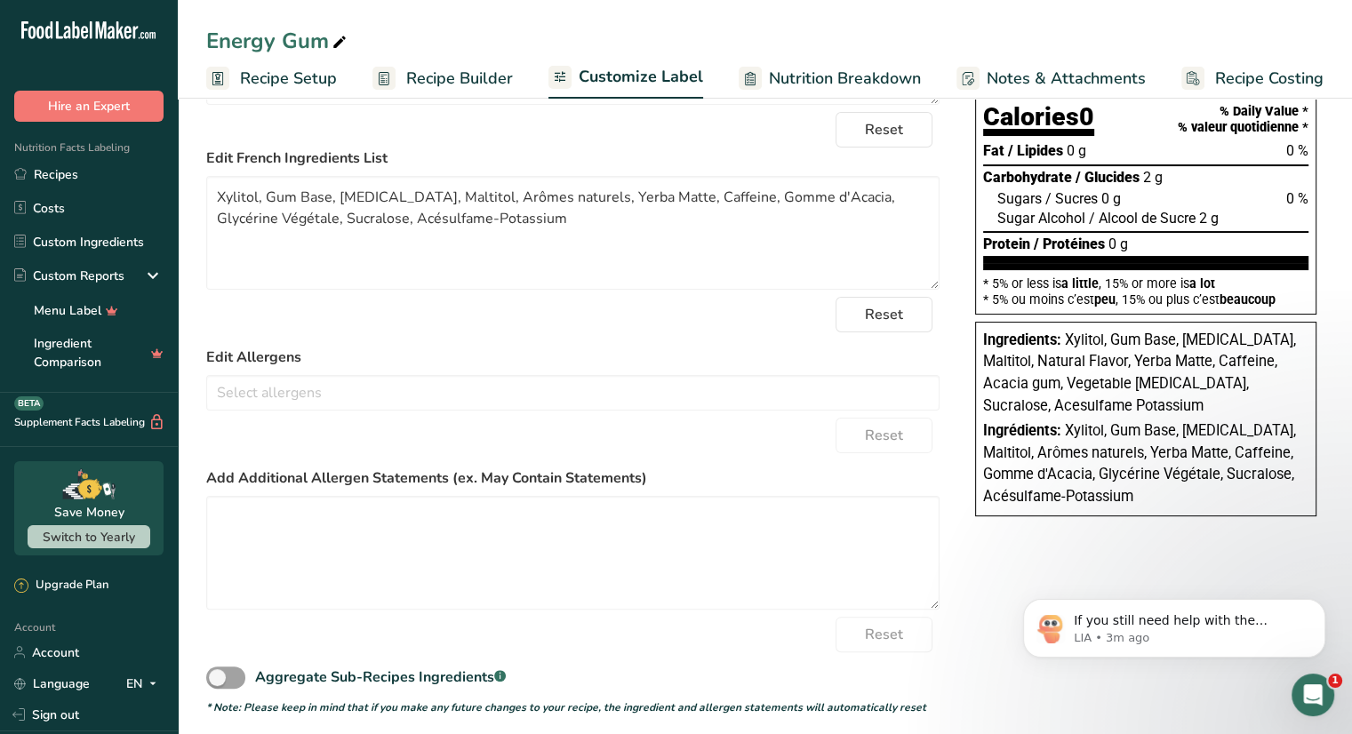
scroll to position [267, 0]
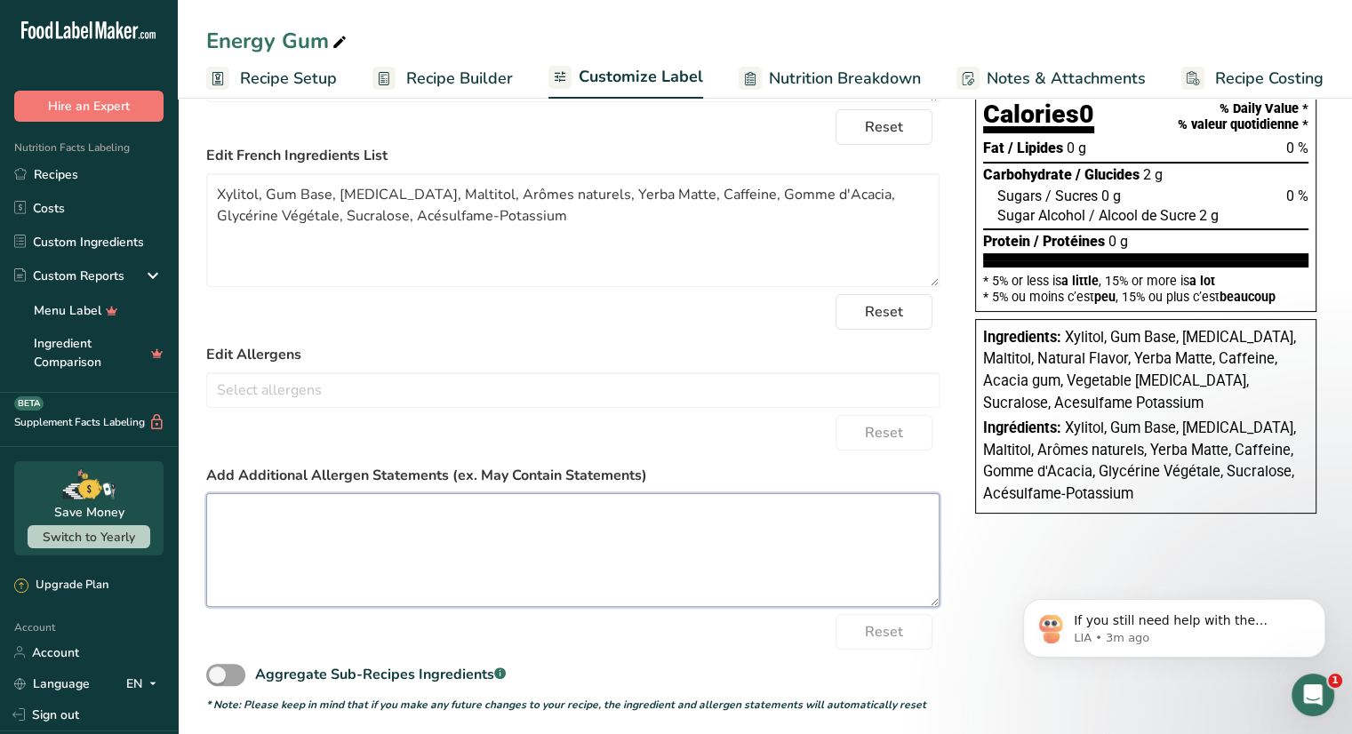
click at [448, 517] on textarea at bounding box center [572, 550] width 733 height 114
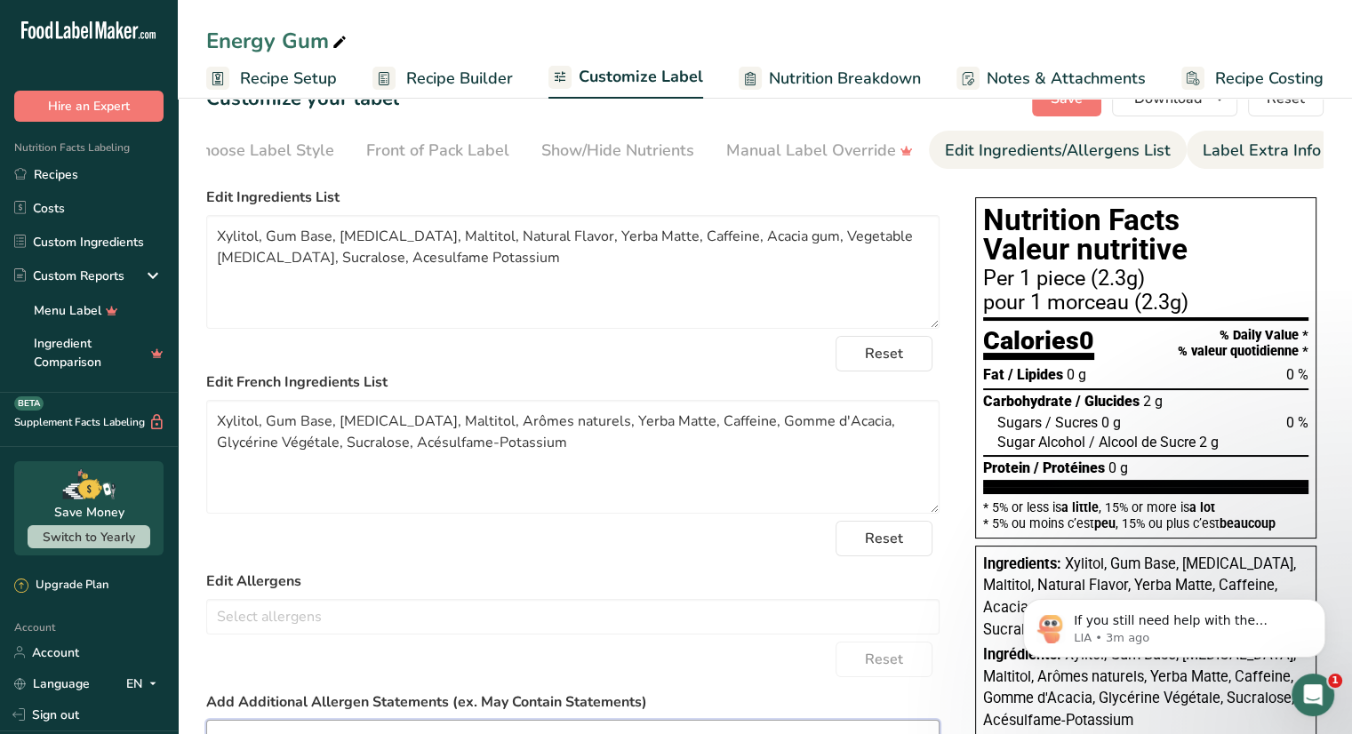
scroll to position [0, 0]
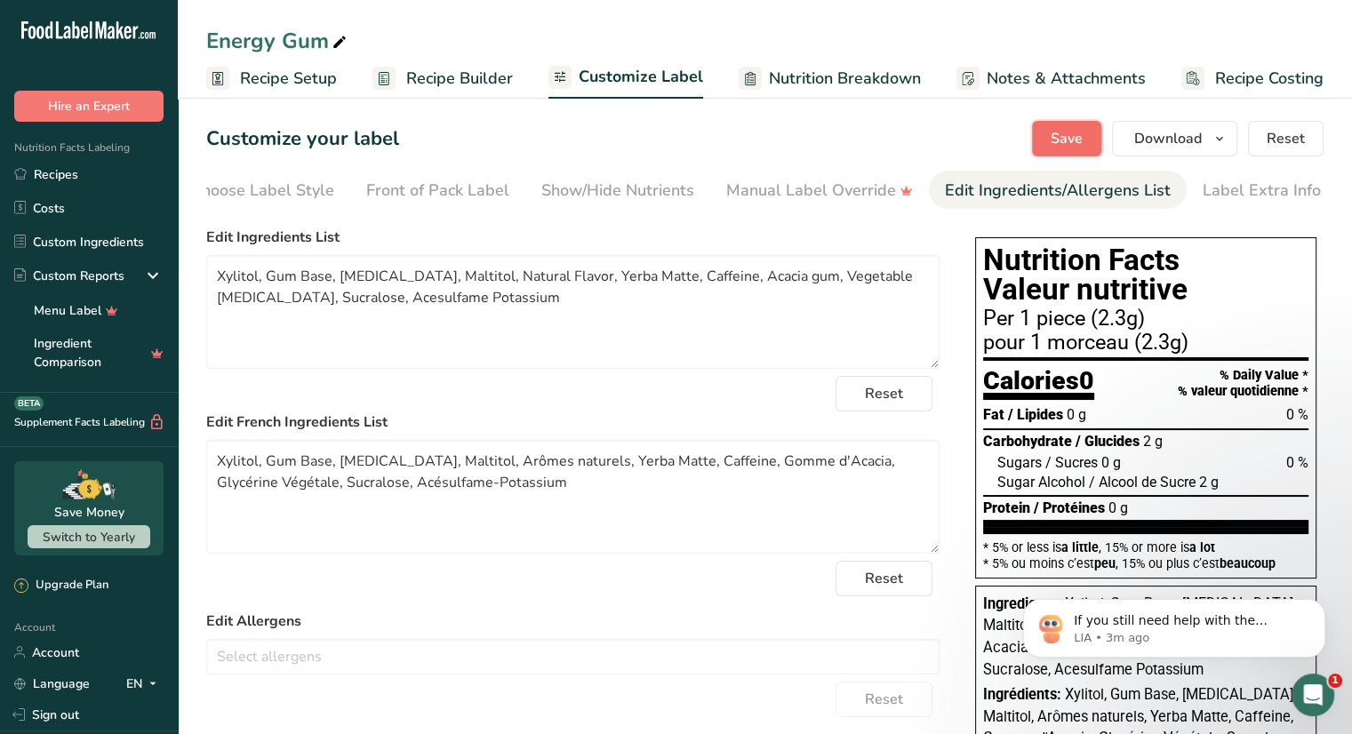
click at [1072, 141] on span "Save" at bounding box center [1067, 138] width 32 height 21
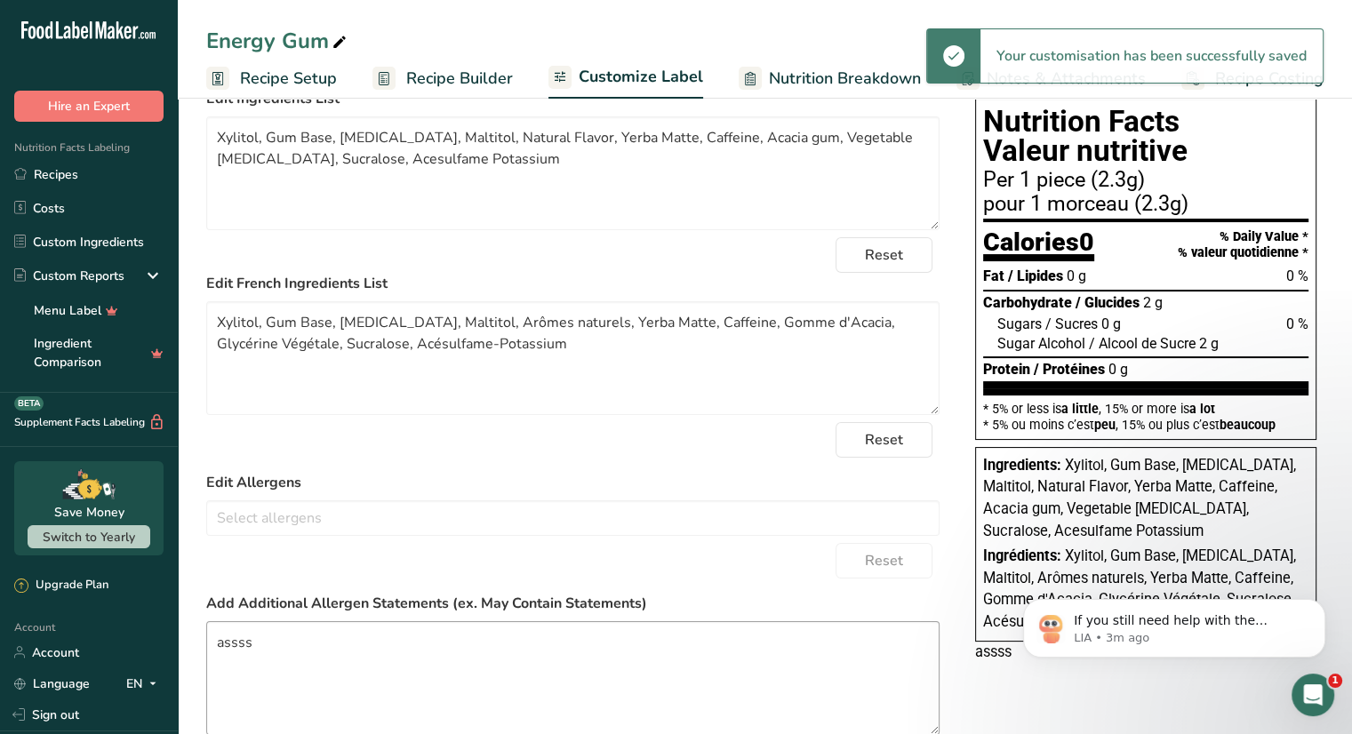
scroll to position [277, 0]
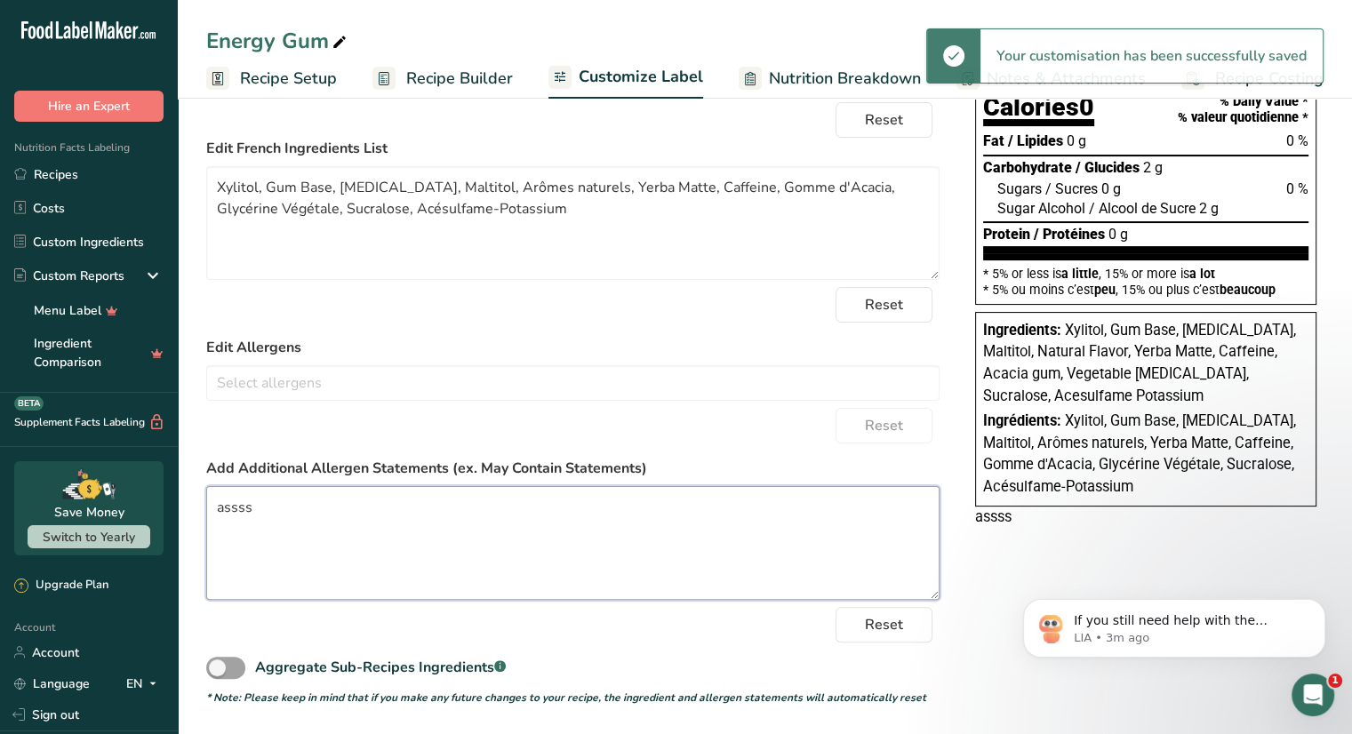
click at [541, 577] on textarea "assss" at bounding box center [572, 543] width 733 height 114
drag, startPoint x: 455, startPoint y: 528, endPoint x: 183, endPoint y: 513, distance: 272.5
click at [178, 509] on section "Customize your label Save Download Choose what to show on your downloaded label…" at bounding box center [765, 277] width 1174 height 916
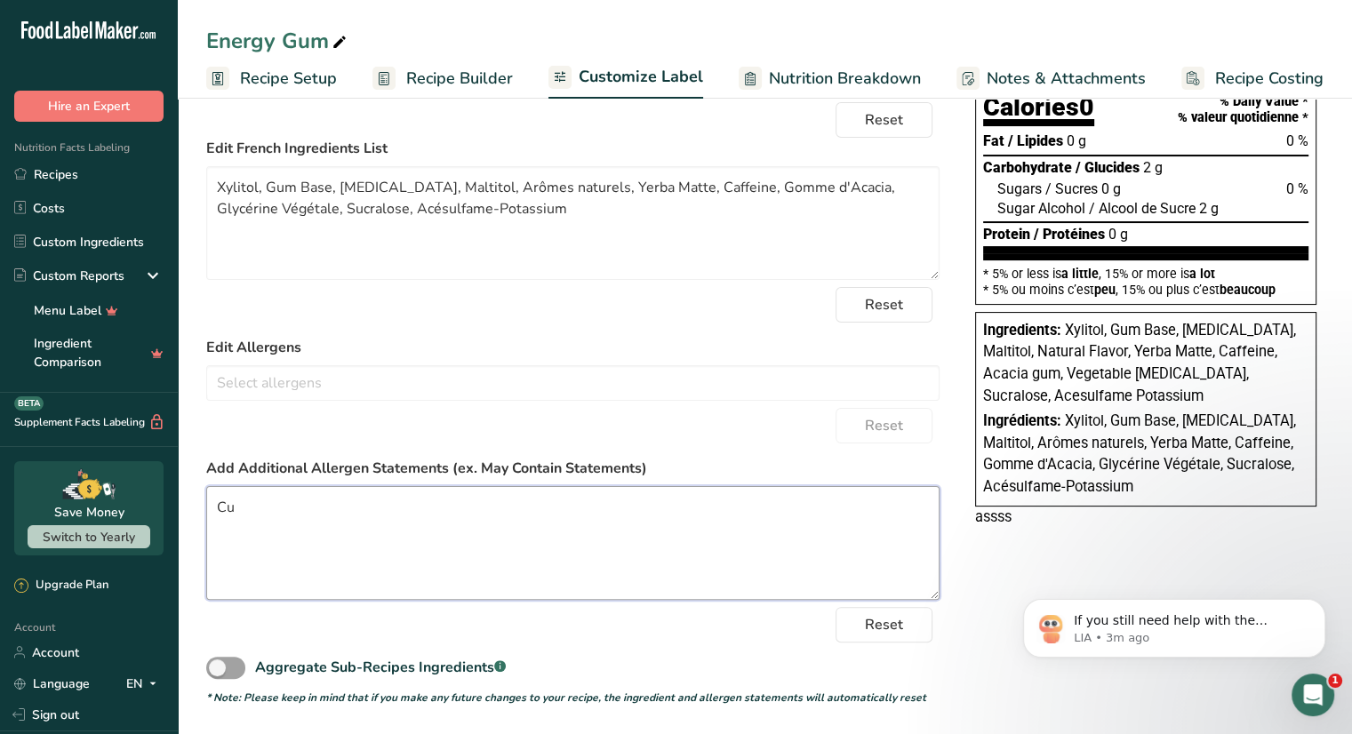
type textarea "C"
click at [410, 502] on textarea "Supplemented with :" at bounding box center [572, 543] width 733 height 114
click at [258, 581] on textarea "Supplemented with / Supplémenté en* Caffeine / Caféine 80mg *Includes nat" at bounding box center [572, 543] width 733 height 114
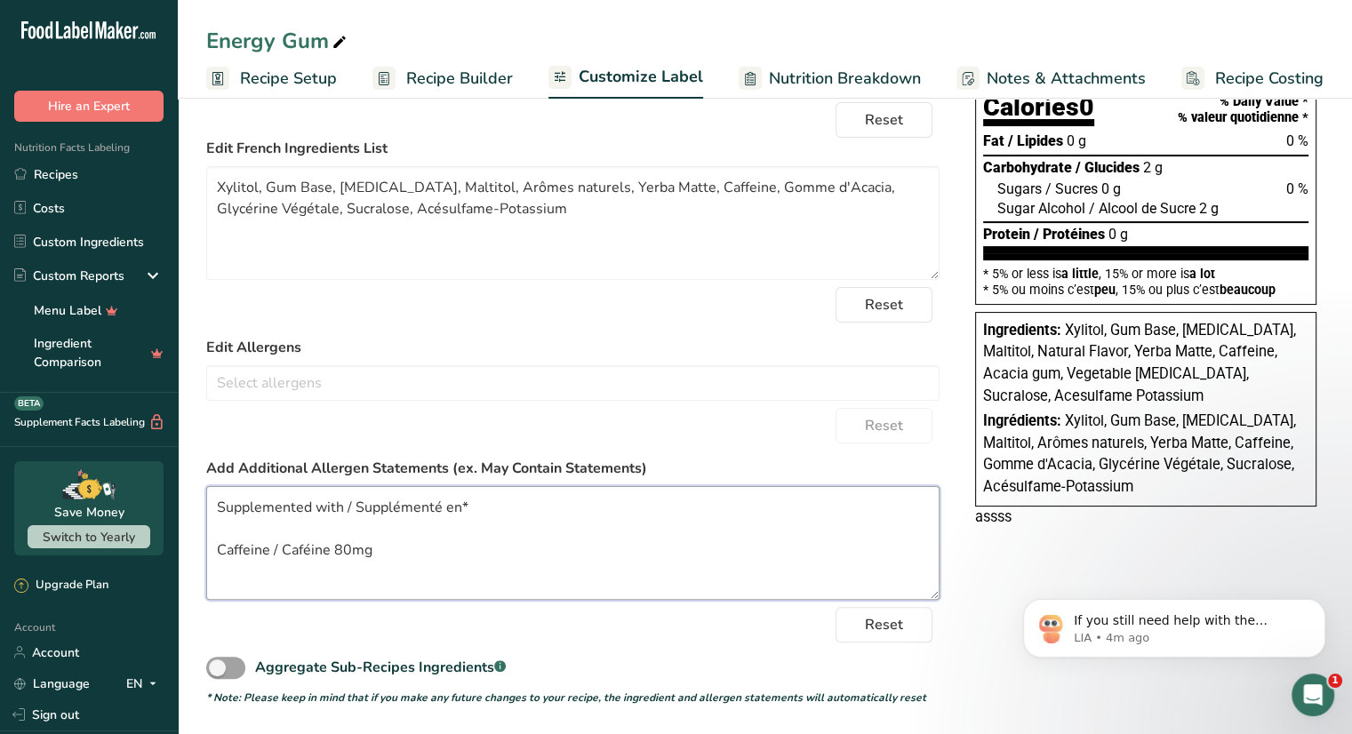
click at [477, 513] on textarea "Supplemented with / Supplémenté en* Caffeine / Caféine 80mg" at bounding box center [572, 543] width 733 height 114
click at [281, 583] on textarea "Supplemented with / Supplémenté en Caffeine / Caféine 80mg" at bounding box center [572, 543] width 733 height 114
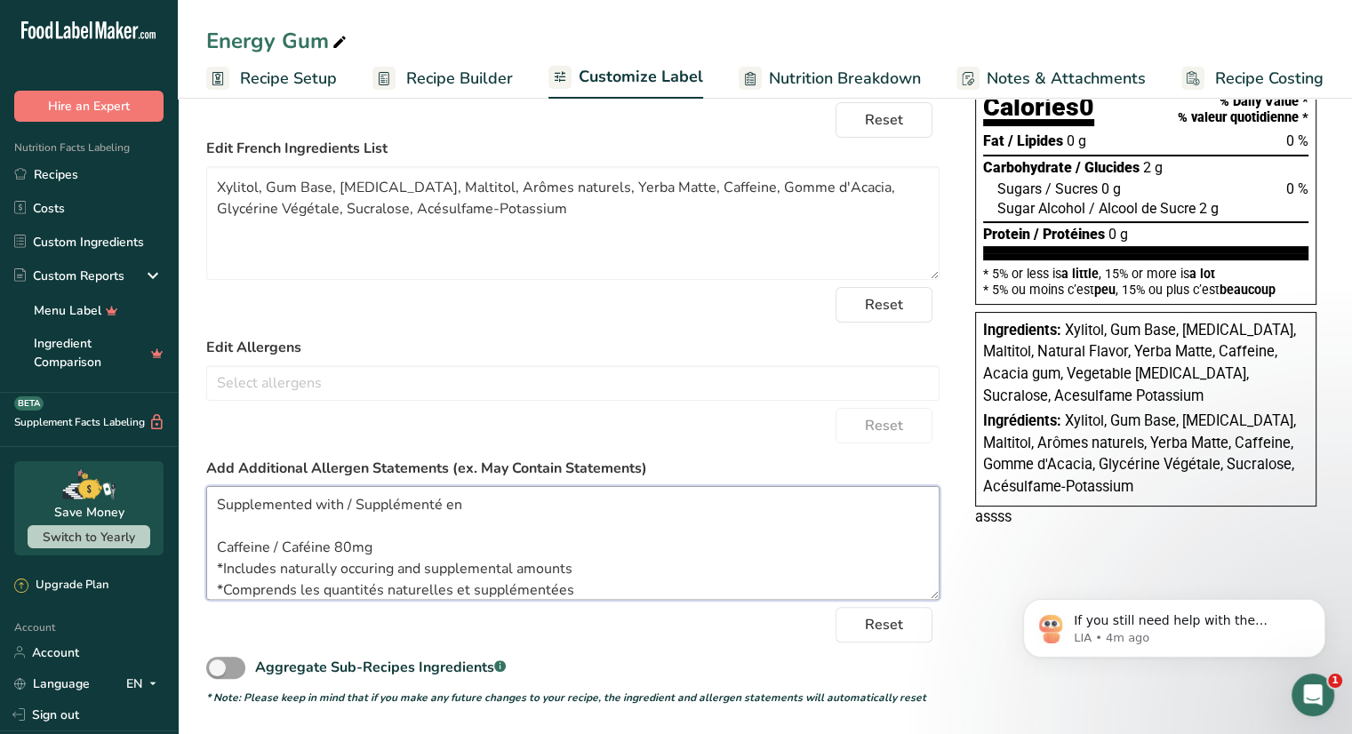
click at [404, 537] on textarea "Supplemented with / Supplémenté en Caffeine / Caféine 80mg *Includes naturally …" at bounding box center [572, 543] width 733 height 114
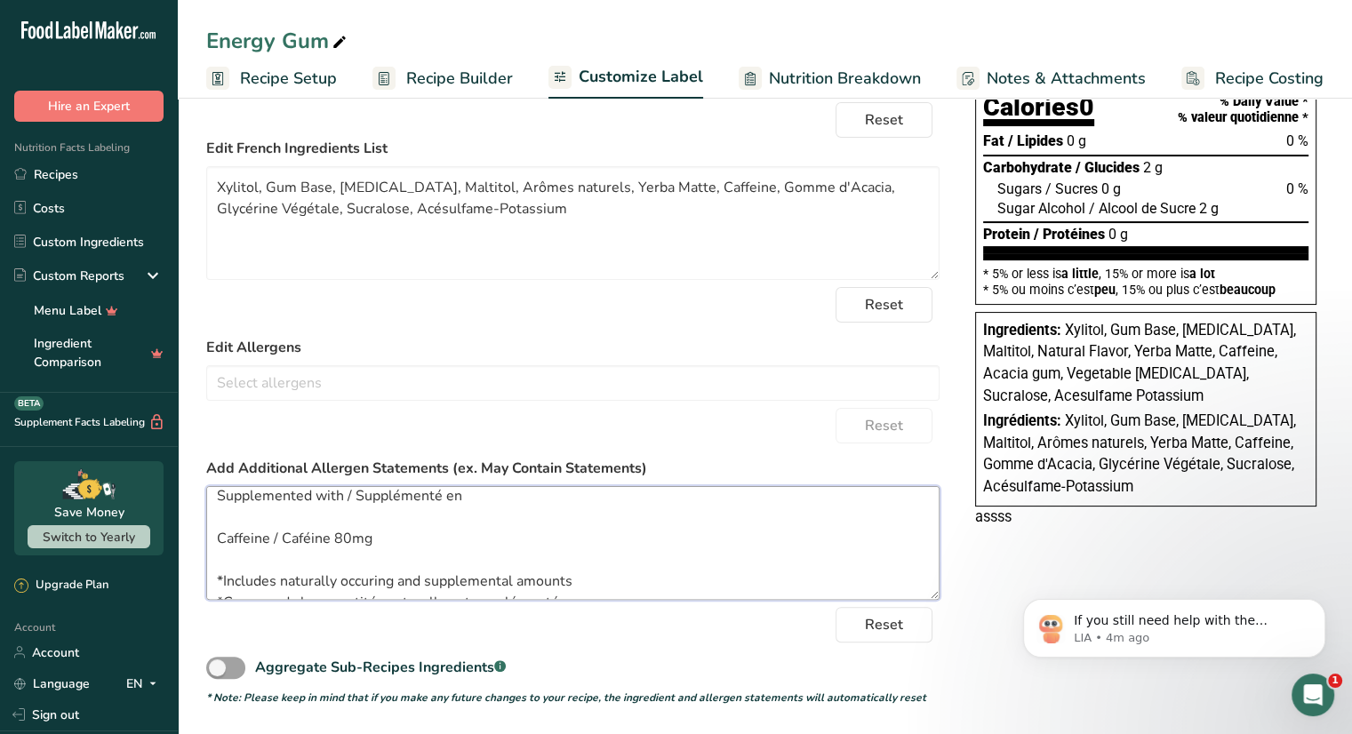
scroll to position [0, 0]
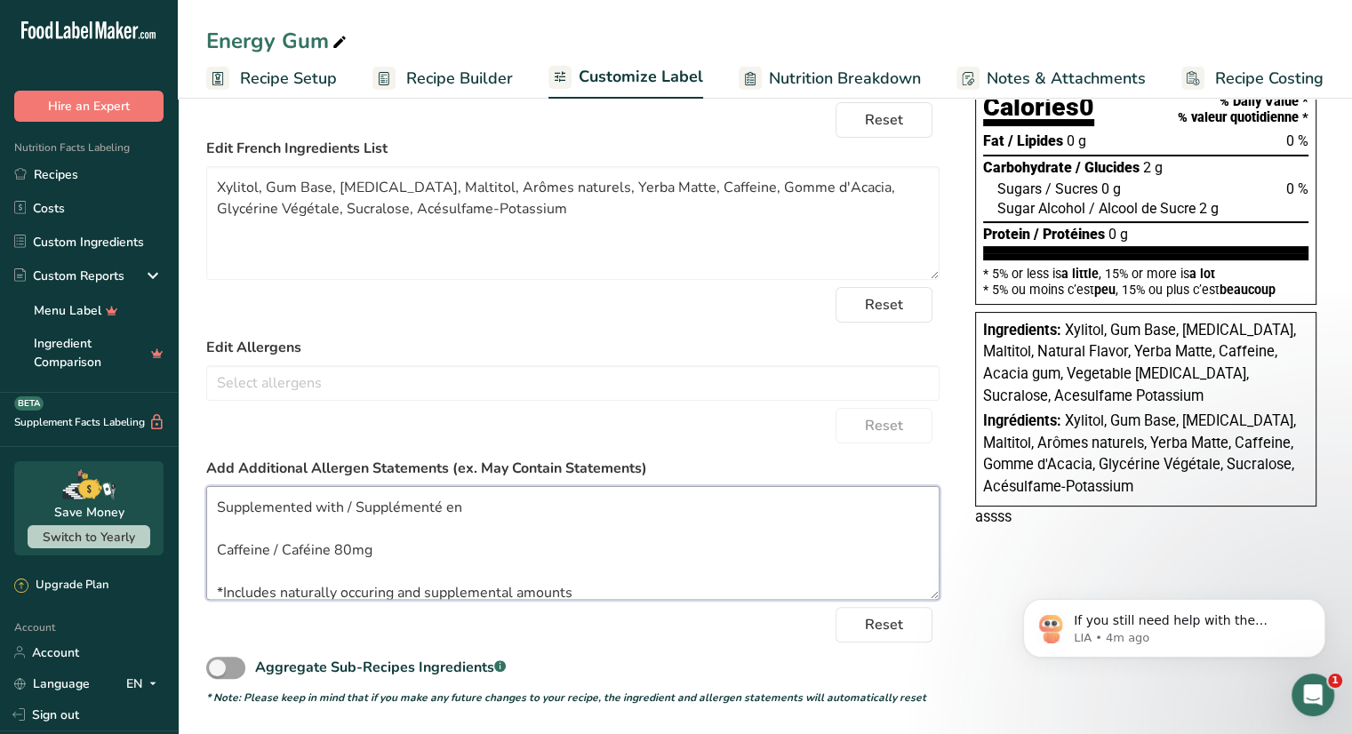
click at [485, 510] on textarea "Supplemented with / Supplémenté en Caffeine / Caféine 80mg *Includes naturally …" at bounding box center [572, 543] width 733 height 114
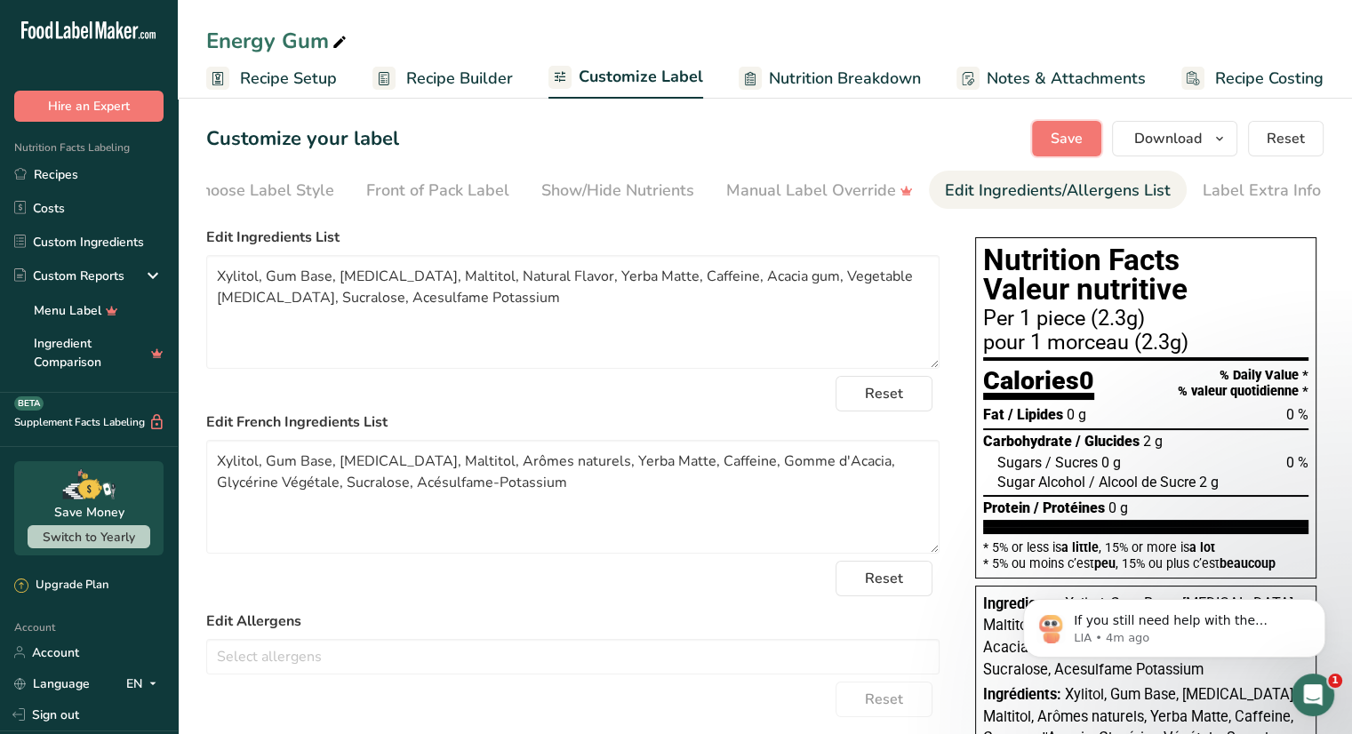
click at [1079, 144] on span "Save" at bounding box center [1067, 138] width 32 height 21
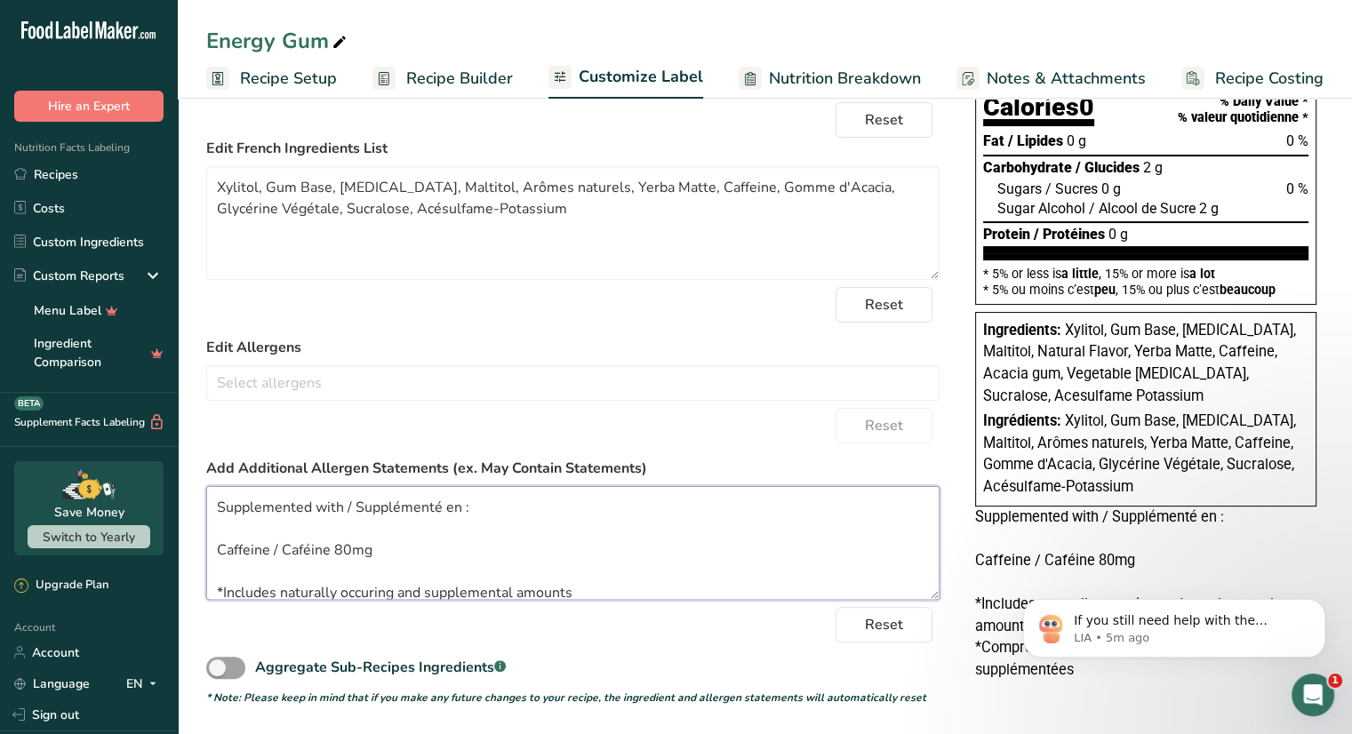
click at [223, 510] on textarea "Supplemented with / Supplémenté en : Caffeine / Caféine 80mg *Includes naturall…" at bounding box center [572, 543] width 733 height 114
click at [213, 501] on textarea "Supplemented with / Supplémenté en : Caffeine / Caféine 80mg *Includes naturall…" at bounding box center [572, 543] width 733 height 114
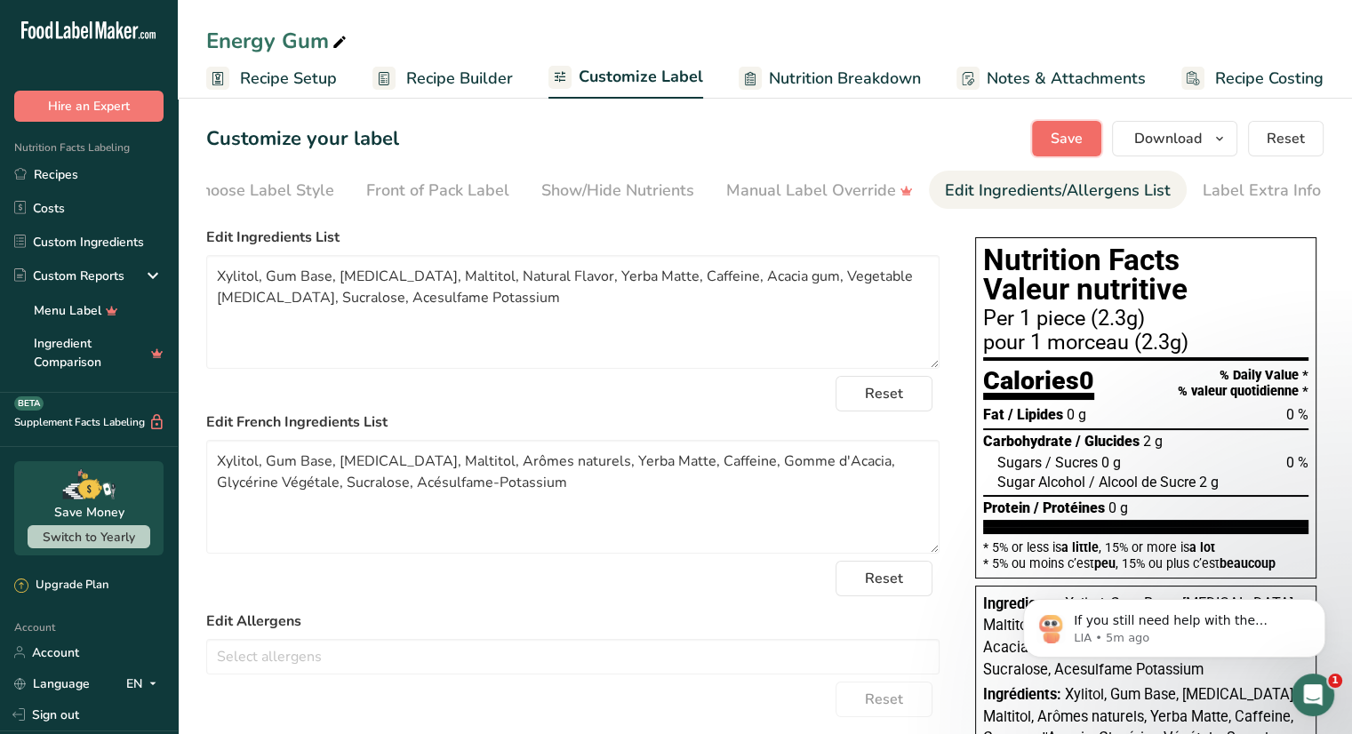
click at [1067, 132] on span "Save" at bounding box center [1067, 138] width 32 height 21
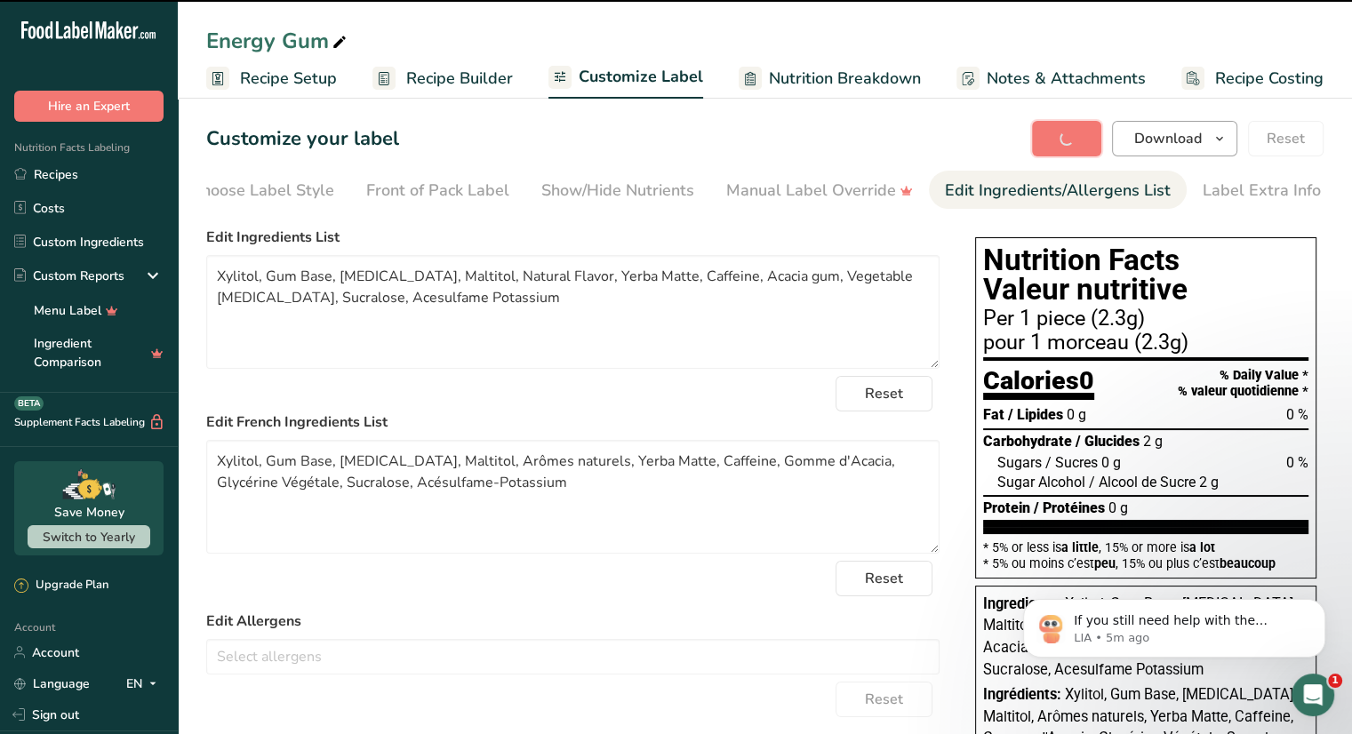
type textarea "Supplemented with / Supplémenté en : Caffeine / Caféine 80mg *Includes naturall…"
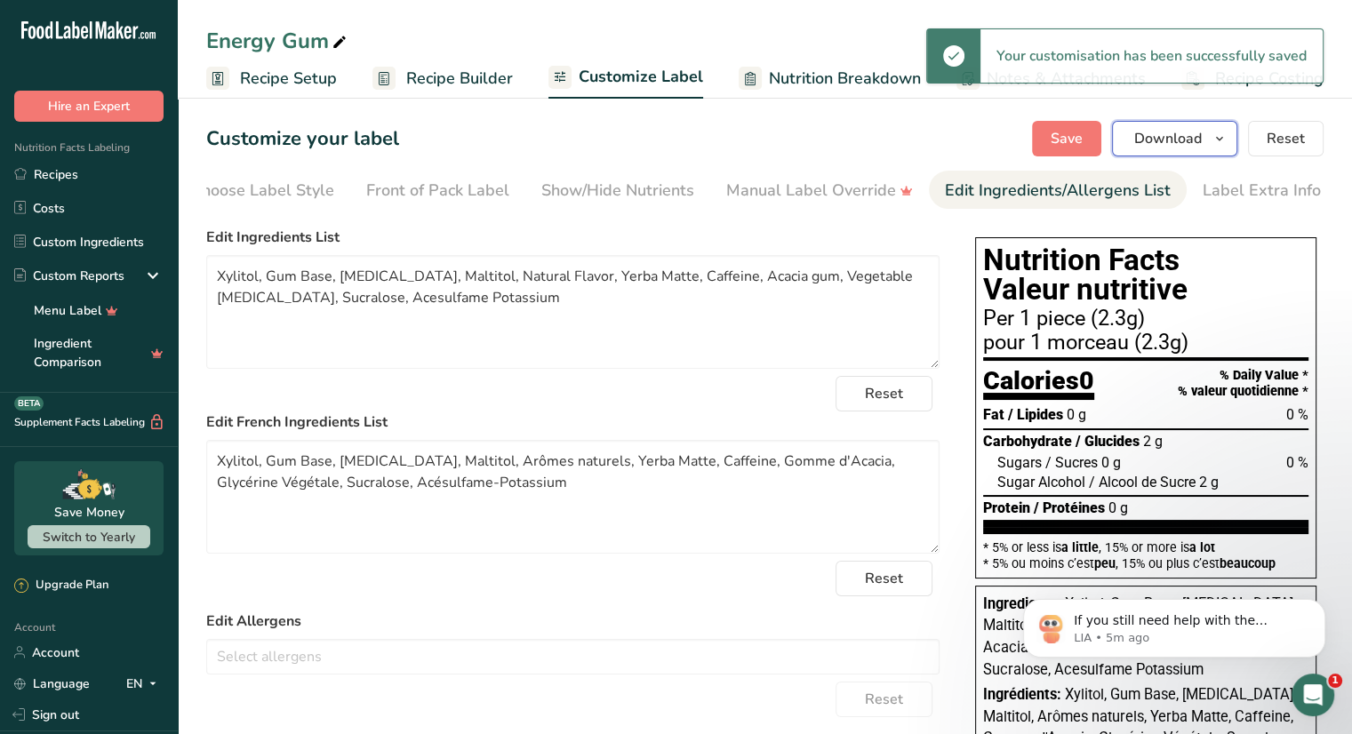
click at [1195, 139] on span "Download" at bounding box center [1168, 138] width 68 height 21
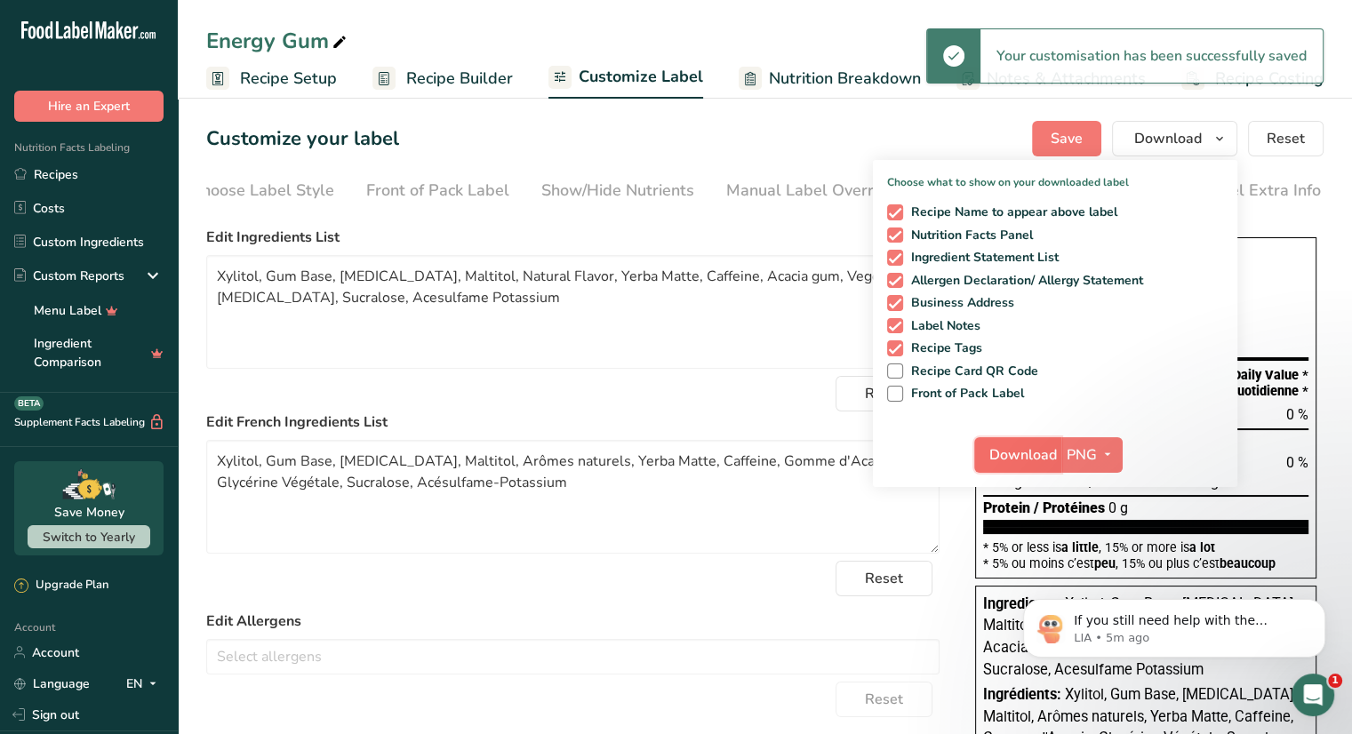
click at [1040, 449] on span "Download" at bounding box center [1023, 454] width 68 height 21
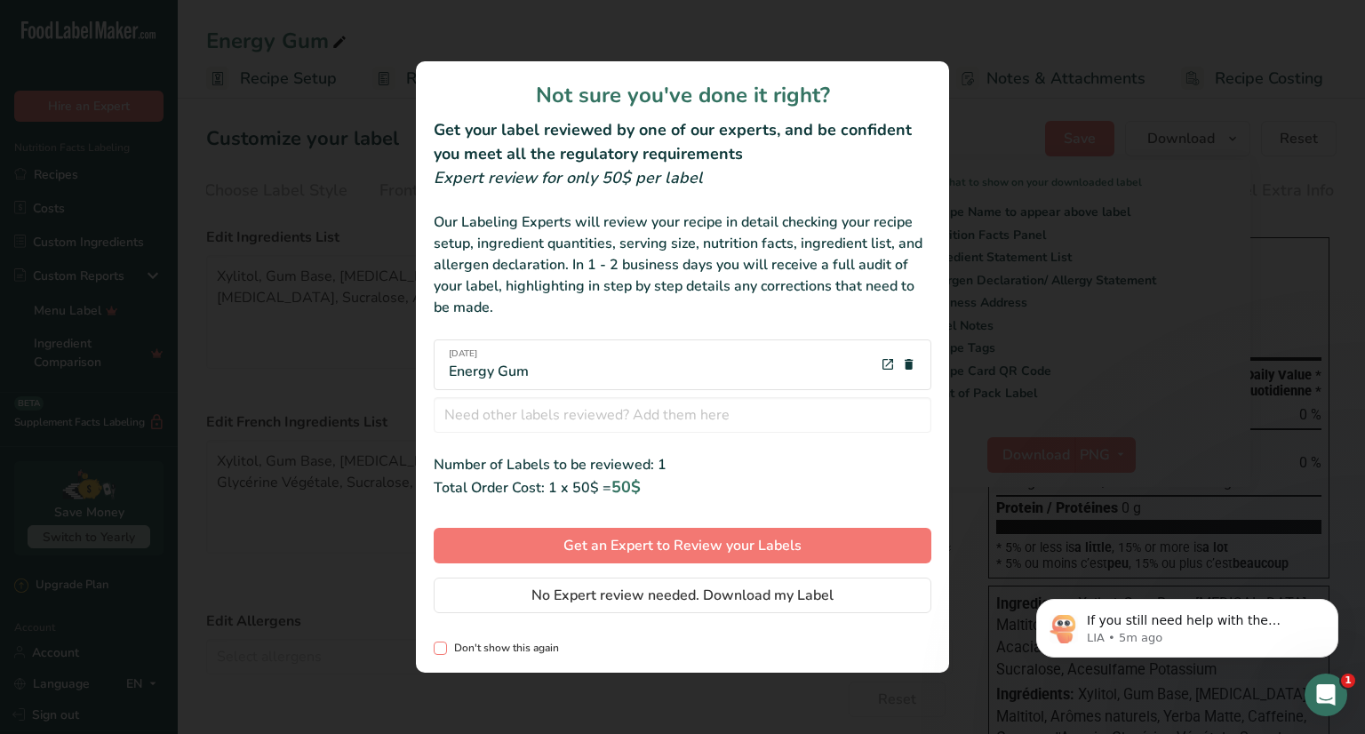
click at [498, 644] on span "Don't show this again" at bounding box center [503, 648] width 112 height 13
click at [445, 644] on input "Don't show this again" at bounding box center [440, 649] width 12 height 12
checkbox input "true"
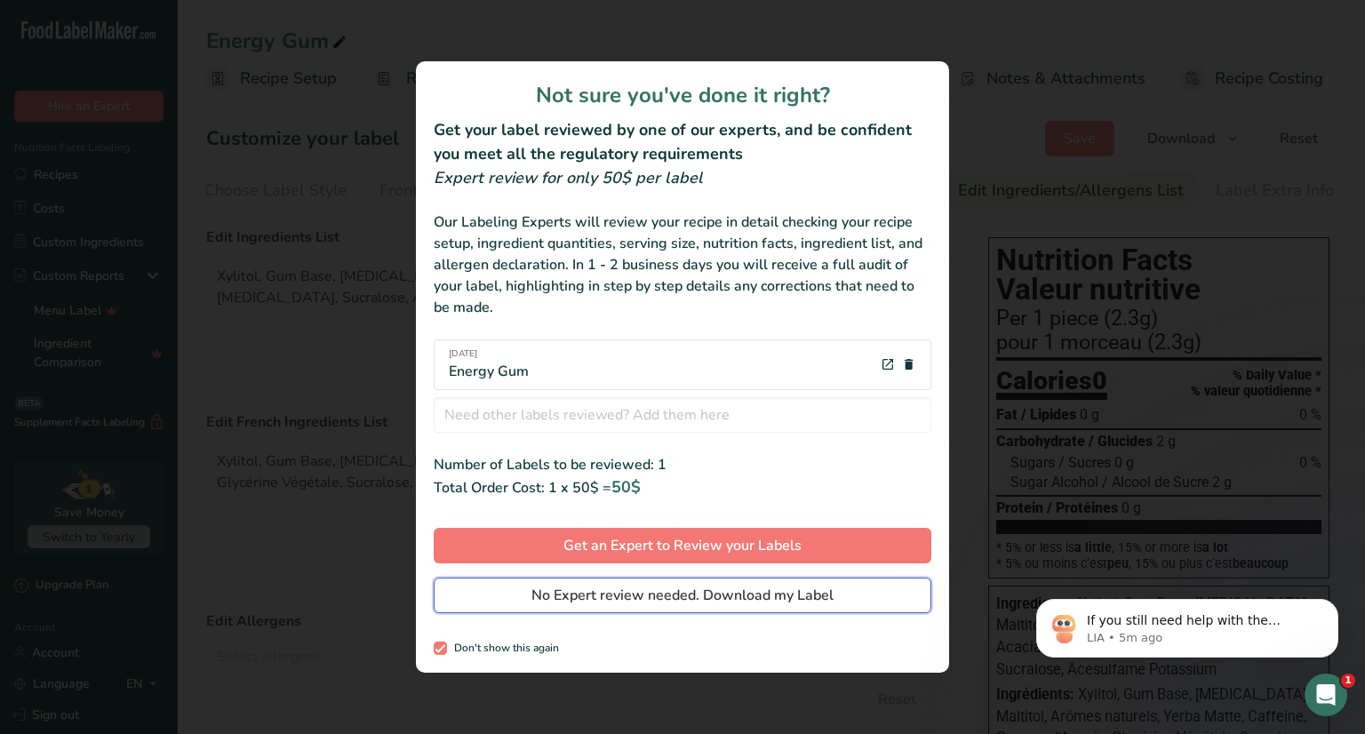
click at [661, 598] on span "No Expert review needed. Download my Label" at bounding box center [683, 595] width 302 height 21
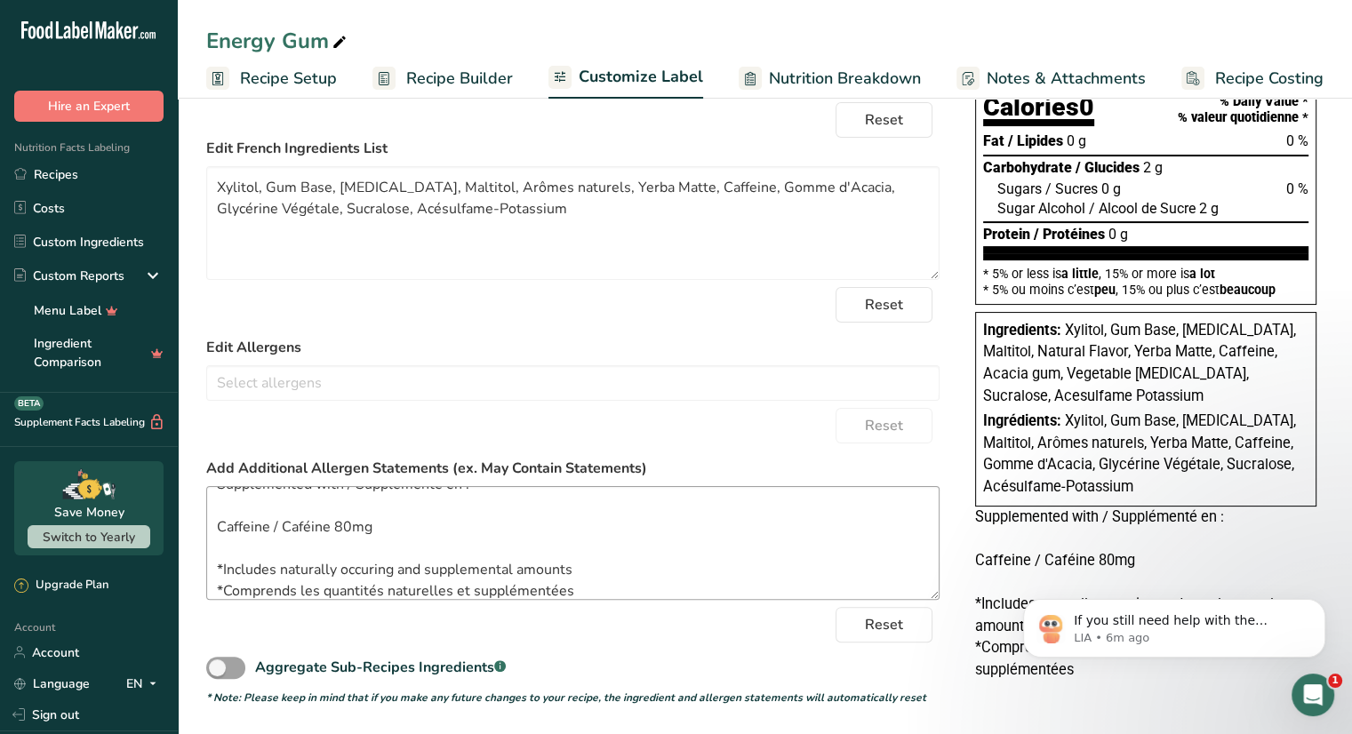
scroll to position [36, 0]
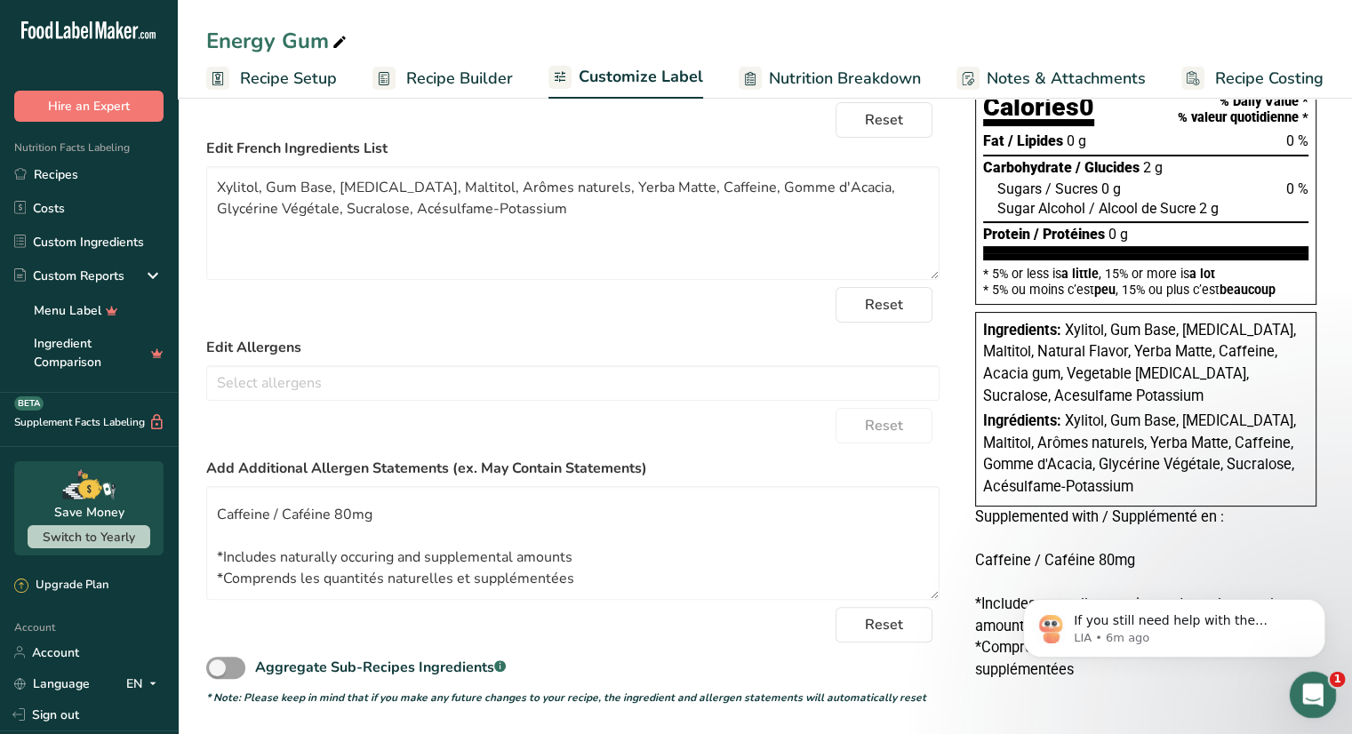
click at [1325, 681] on div "Open Intercom Messenger" at bounding box center [1310, 692] width 59 height 59
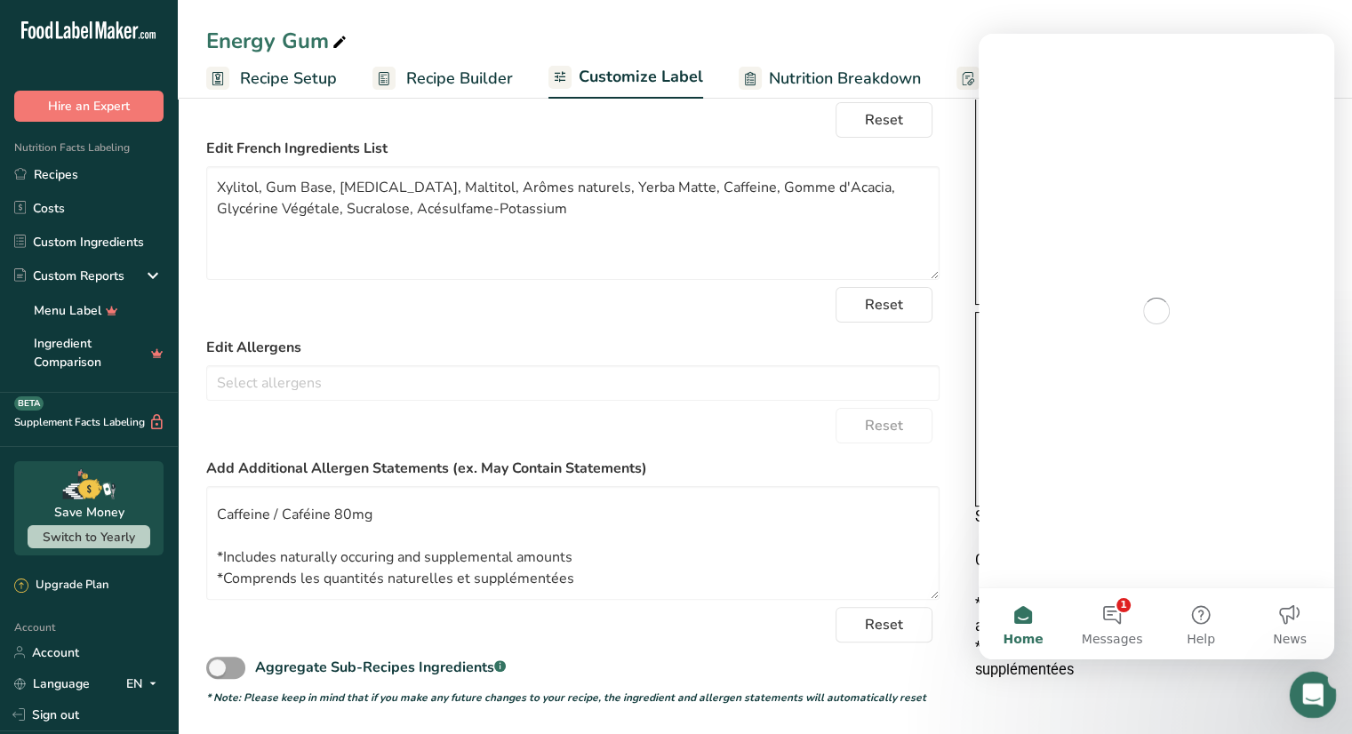
scroll to position [0, 0]
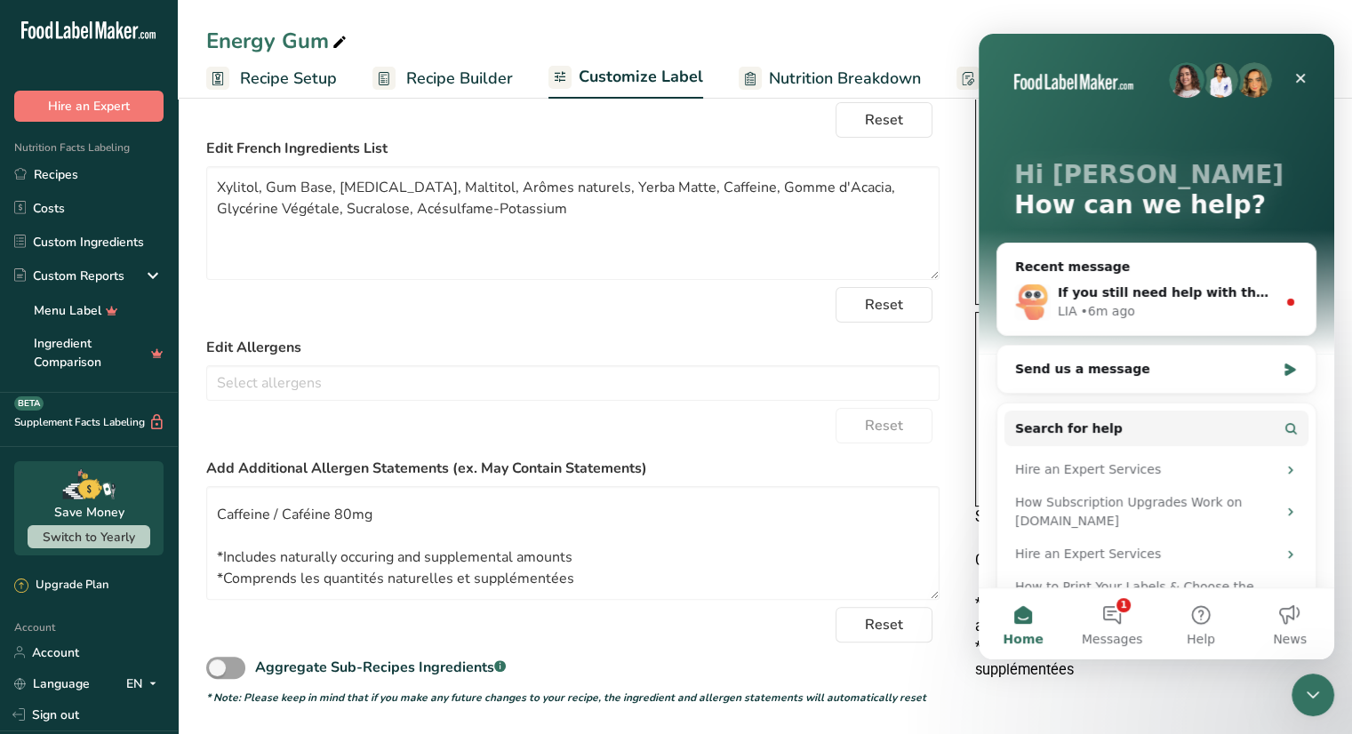
click at [1291, 678] on div "Supplemented with / Supplémenté en : Caffeine / Caféine 80mg *Includes naturall…" at bounding box center [1145, 594] width 341 height 175
click at [1303, 685] on icon "Close Intercom Messenger" at bounding box center [1310, 692] width 21 height 21
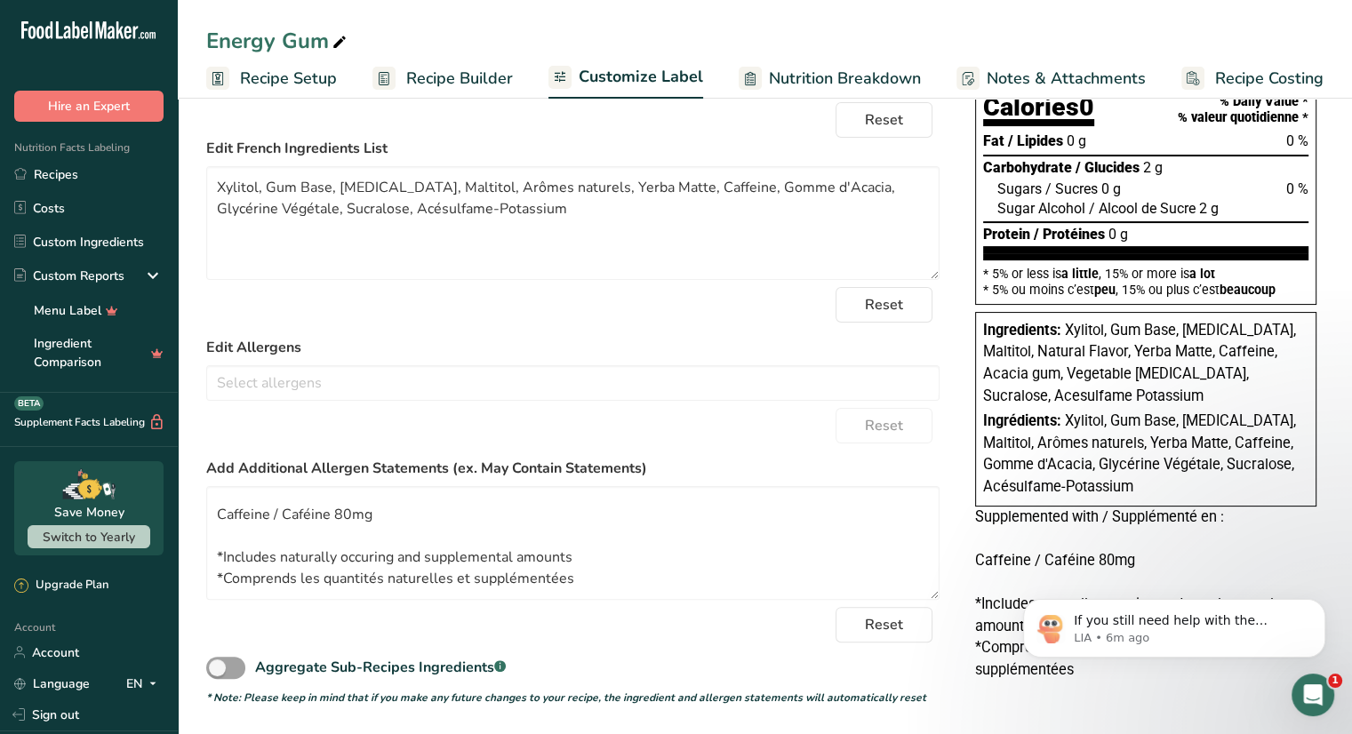
click at [1038, 513] on span "Supplemented with / Supplémenté en : Caffeine / Caféine 80mg *Includes naturall…" at bounding box center [1124, 594] width 299 height 170
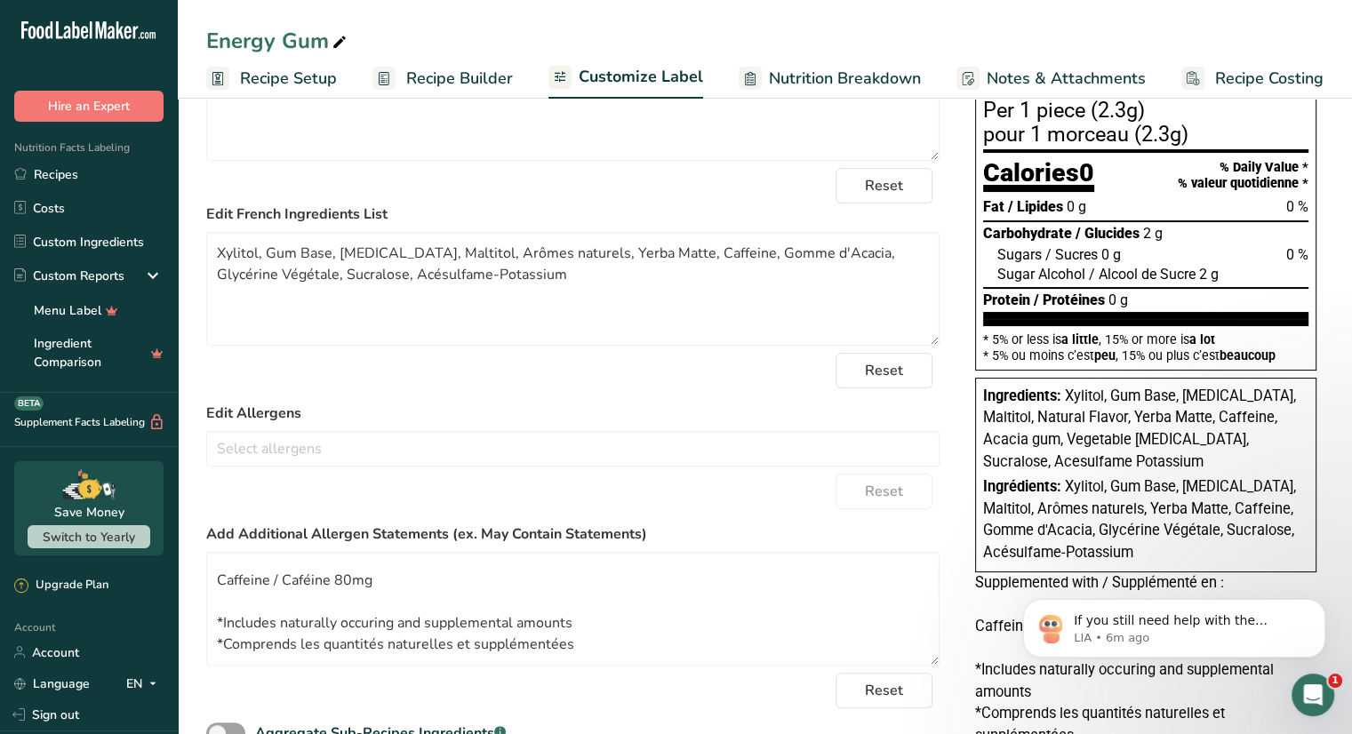
scroll to position [188, 0]
